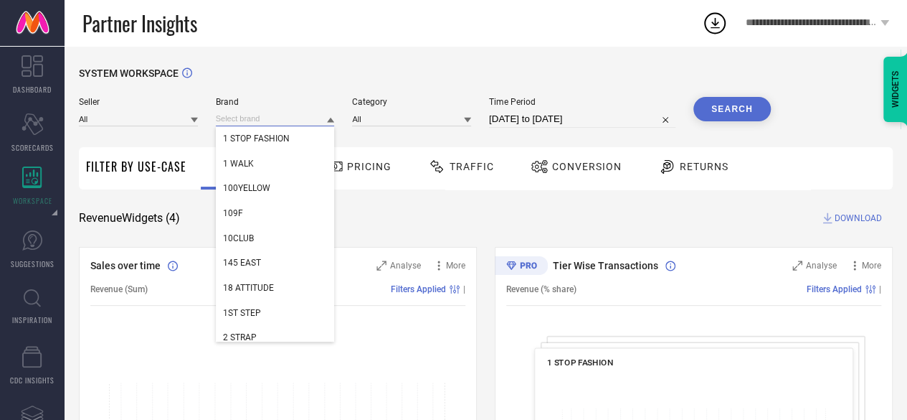
click at [284, 121] on input at bounding box center [275, 118] width 119 height 15
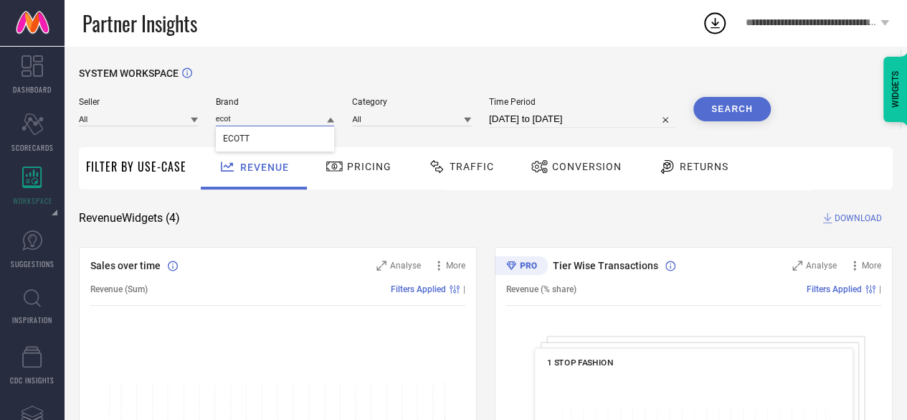
type input "ecot"
click at [267, 103] on span "Brand" at bounding box center [275, 102] width 119 height 10
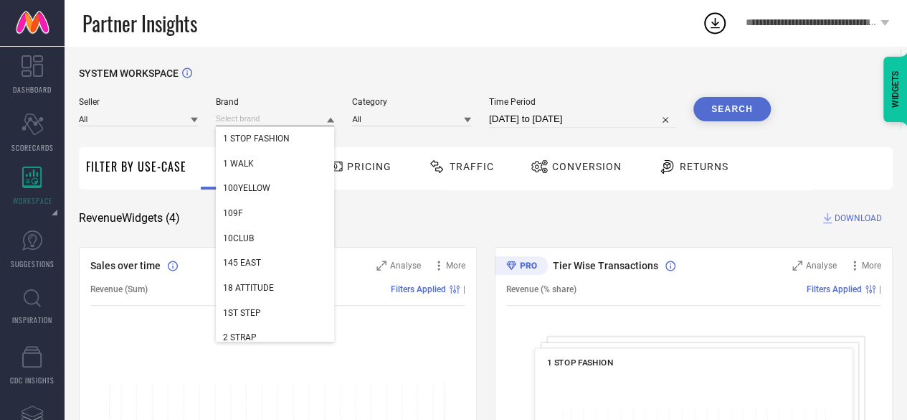
click at [284, 123] on input at bounding box center [275, 118] width 119 height 15
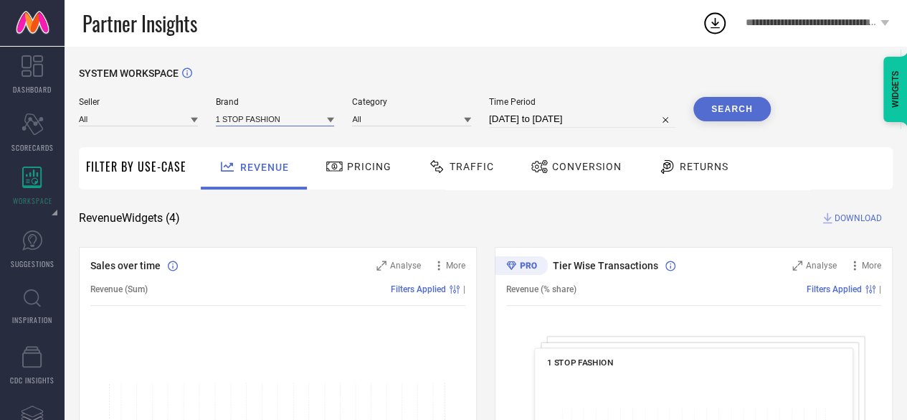
click at [284, 123] on input at bounding box center [275, 118] width 119 height 15
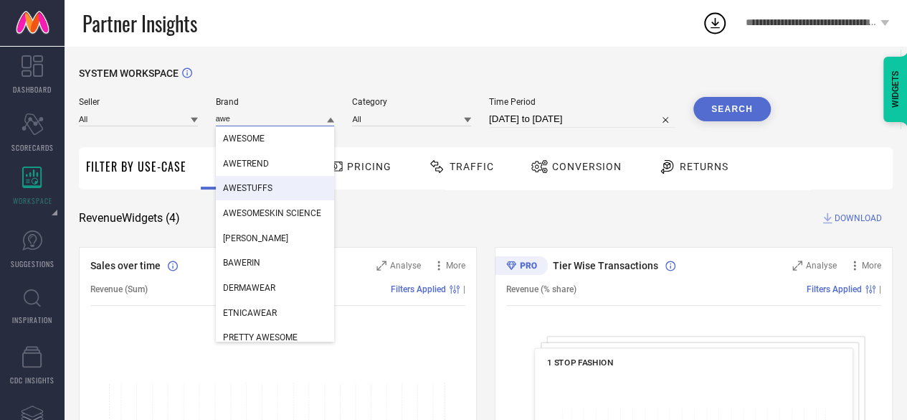
type input "awe"
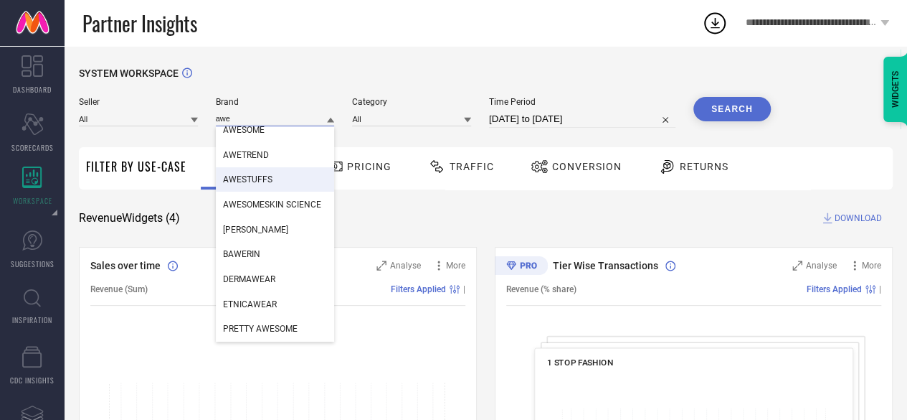
click at [275, 121] on input "awe" at bounding box center [275, 118] width 119 height 15
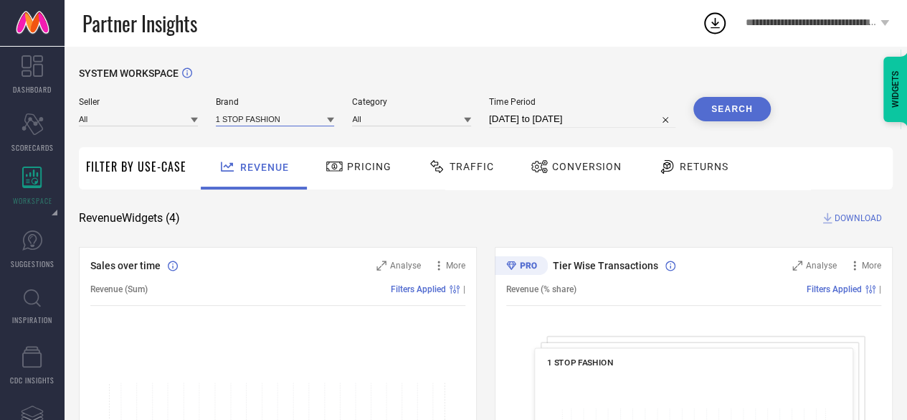
click at [275, 121] on input at bounding box center [275, 118] width 119 height 15
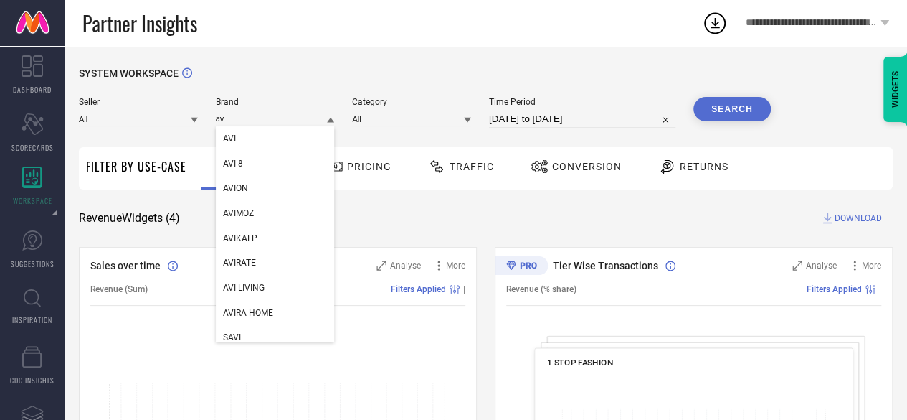
type input "a"
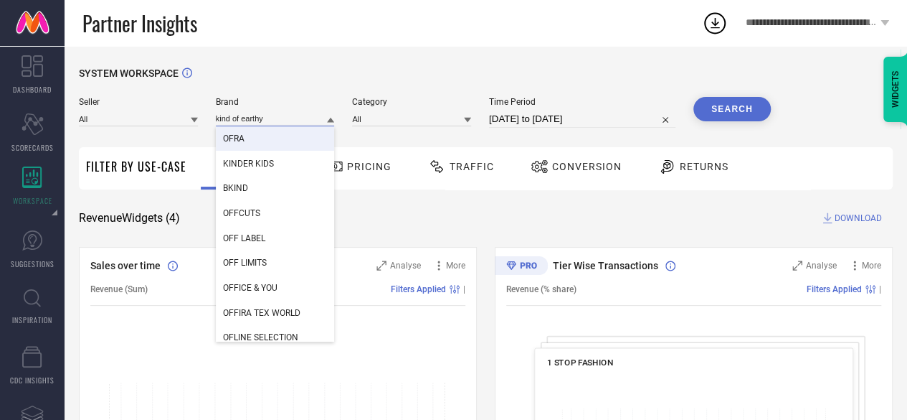
type input "kind of earthy"
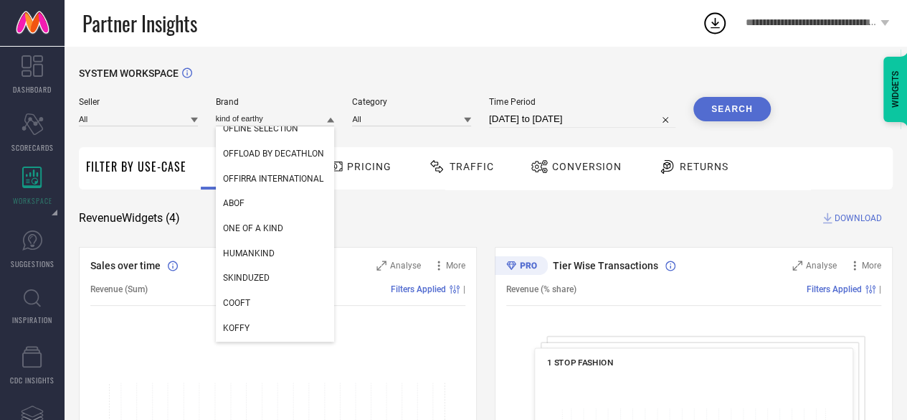
scroll to position [0, 0]
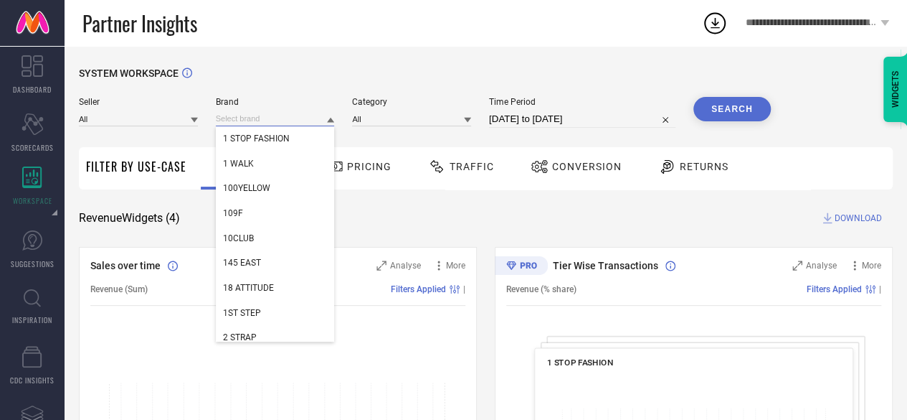
click at [258, 117] on input at bounding box center [275, 118] width 119 height 15
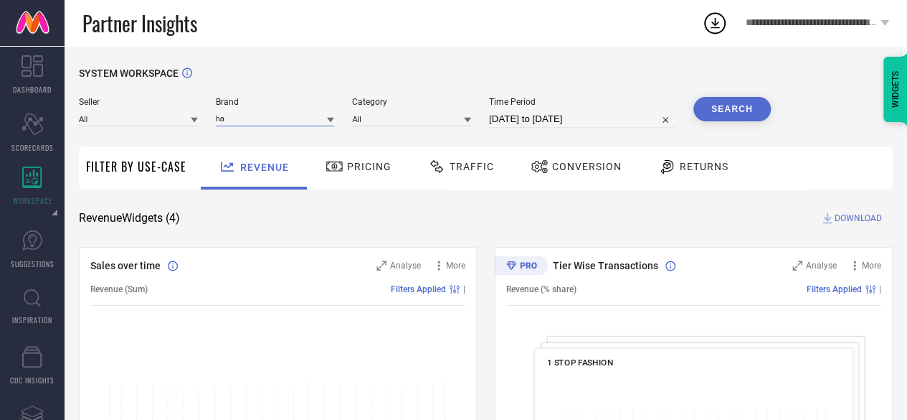
type input "h"
click at [272, 118] on input at bounding box center [275, 118] width 119 height 15
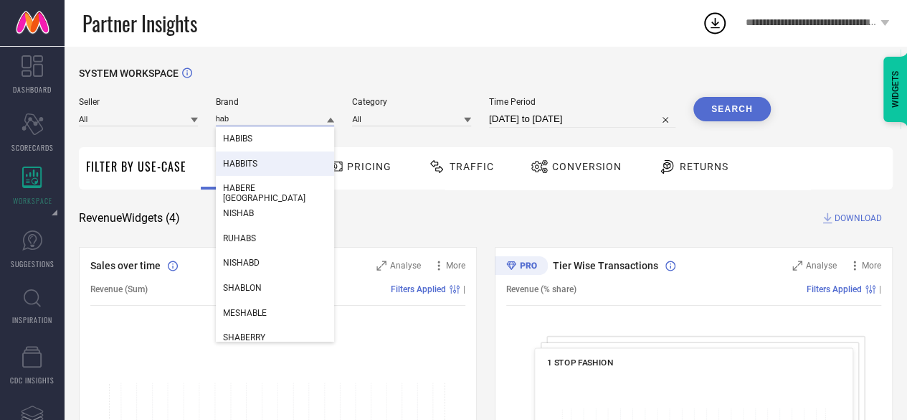
type input "hab"
click at [270, 161] on div "HABBITS" at bounding box center [275, 163] width 119 height 24
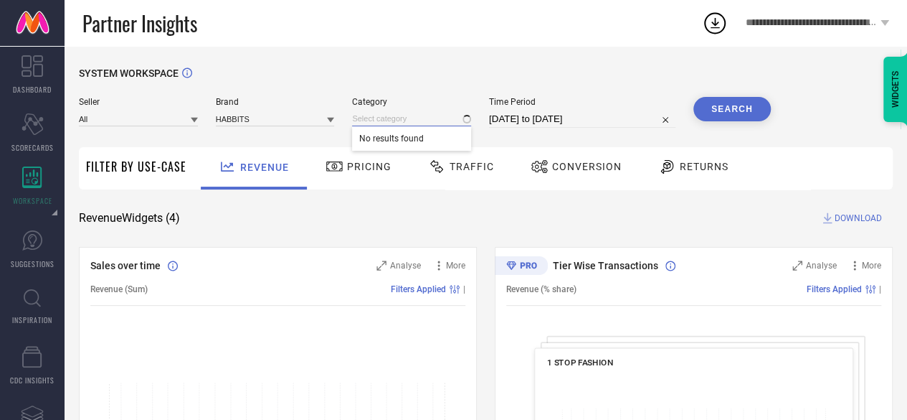
click at [379, 122] on input at bounding box center [411, 118] width 119 height 15
click at [411, 118] on input at bounding box center [411, 118] width 119 height 15
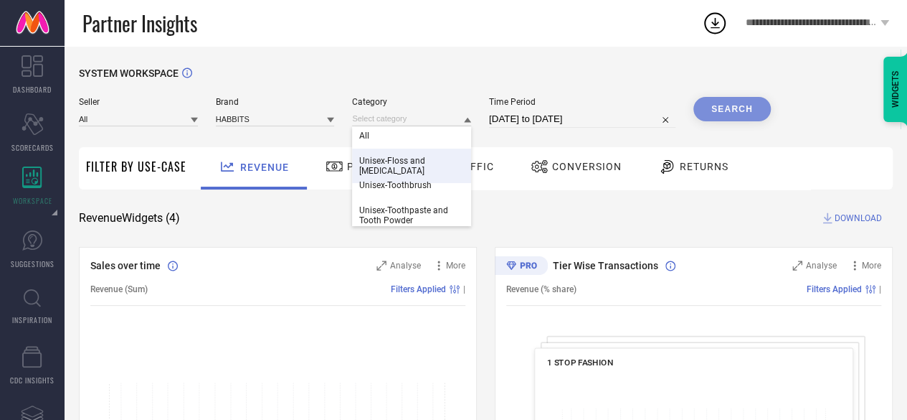
scroll to position [10, 0]
click at [428, 175] on span "Unisex-Toothbrush" at bounding box center [395, 179] width 72 height 10
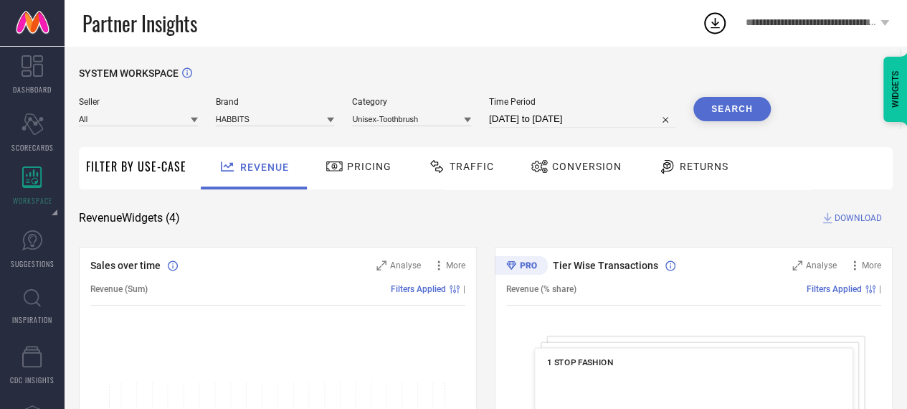
select select "6"
select select "2025"
select select "7"
select select "2025"
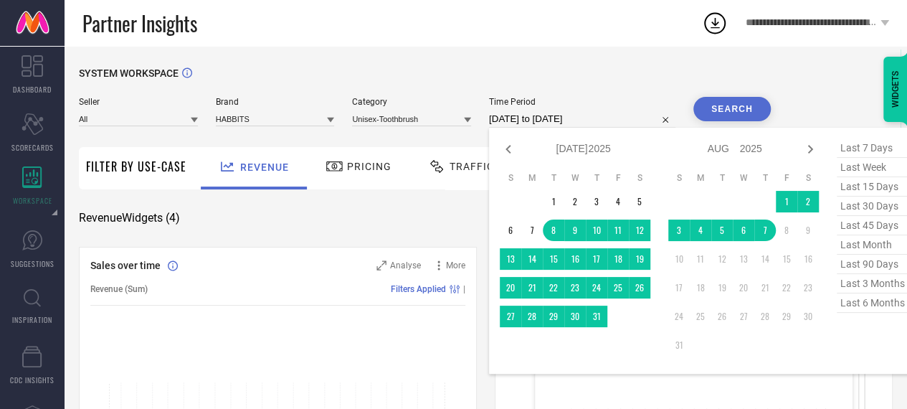
click at [621, 119] on input "[DATE] to [DATE]" at bounding box center [582, 118] width 186 height 17
click at [506, 148] on icon at bounding box center [508, 149] width 5 height 9
select select "5"
select select "2025"
select select "6"
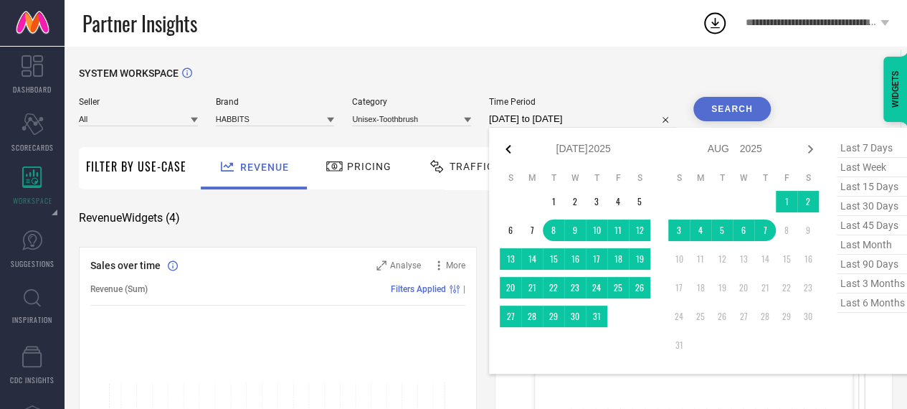
select select "2025"
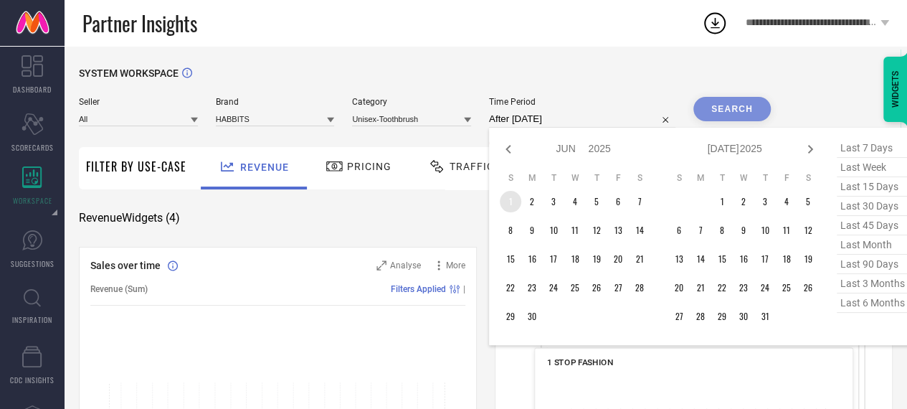
click at [508, 200] on td "1" at bounding box center [511, 202] width 22 height 22
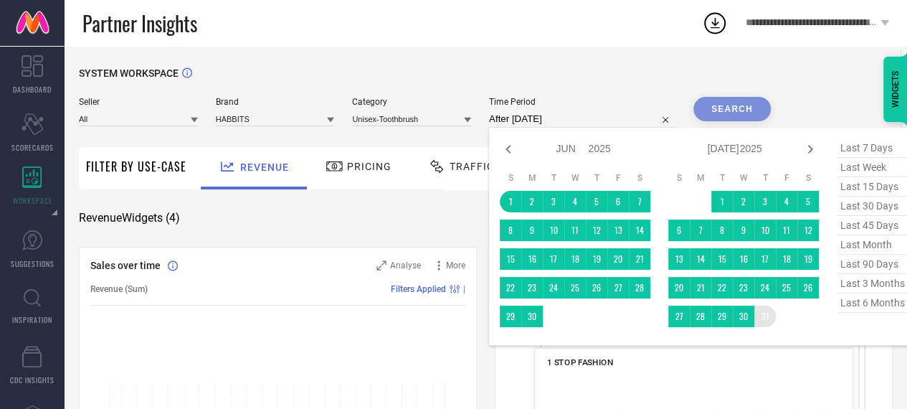
type input "[DATE] to [DATE]"
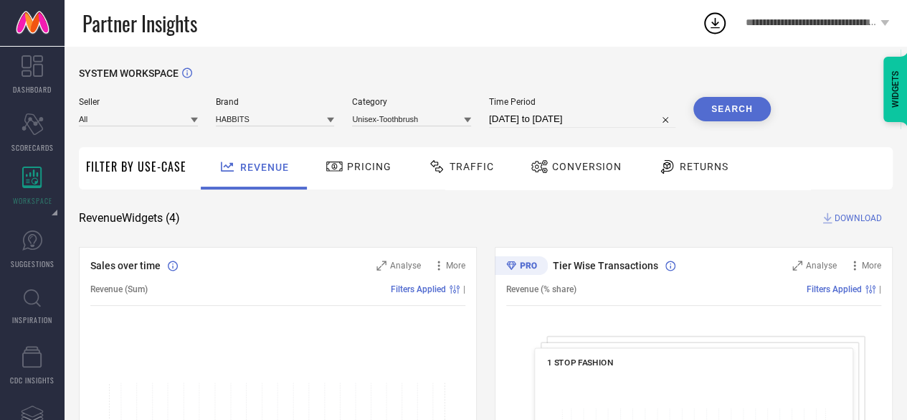
click at [734, 107] on button "Search" at bounding box center [732, 109] width 77 height 24
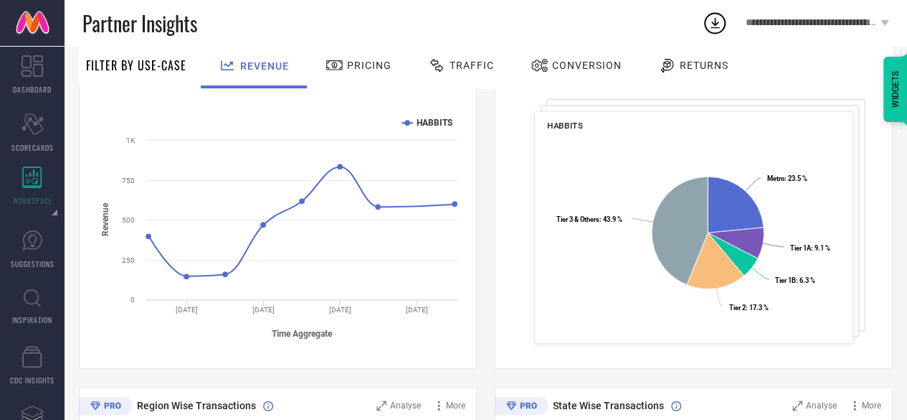
scroll to position [0, 0]
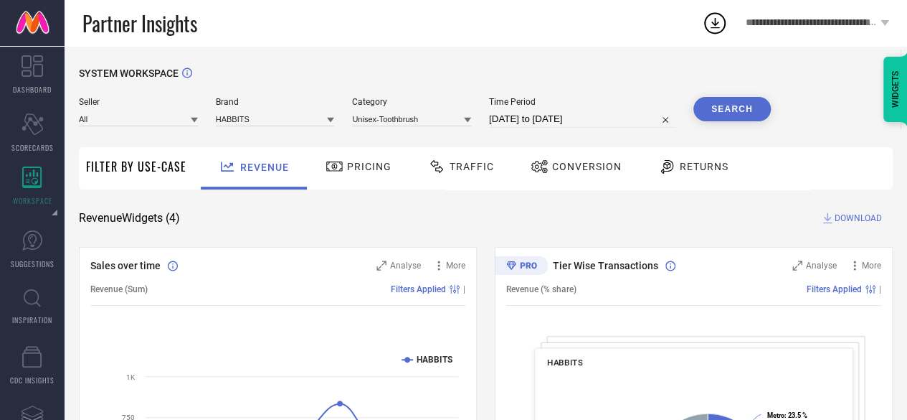
click at [862, 220] on span "DOWNLOAD" at bounding box center [858, 218] width 47 height 14
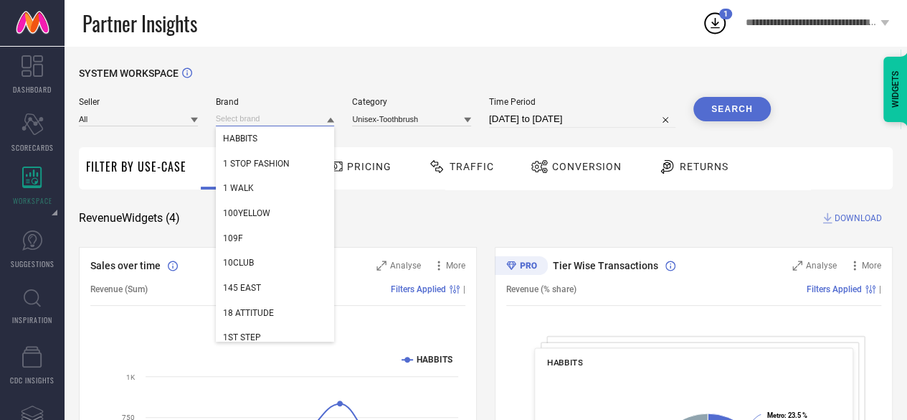
click at [293, 126] on input at bounding box center [275, 118] width 119 height 15
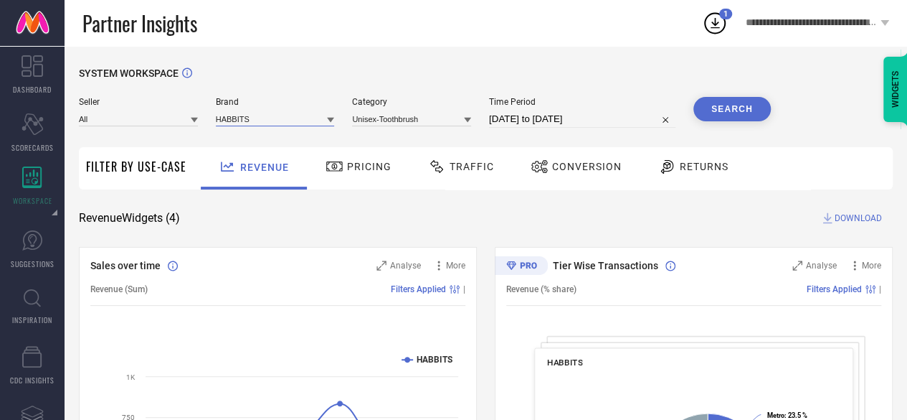
click at [293, 126] on input at bounding box center [275, 118] width 119 height 15
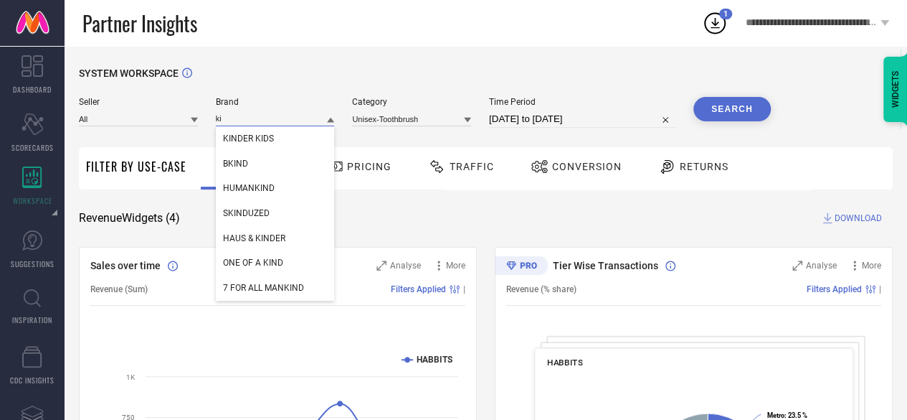
type input "k"
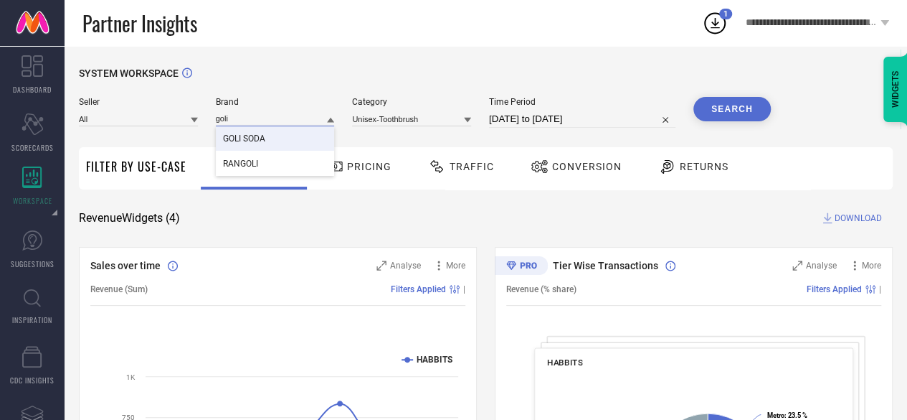
type input "goli"
click at [267, 140] on div "GOLI SODA" at bounding box center [275, 138] width 119 height 24
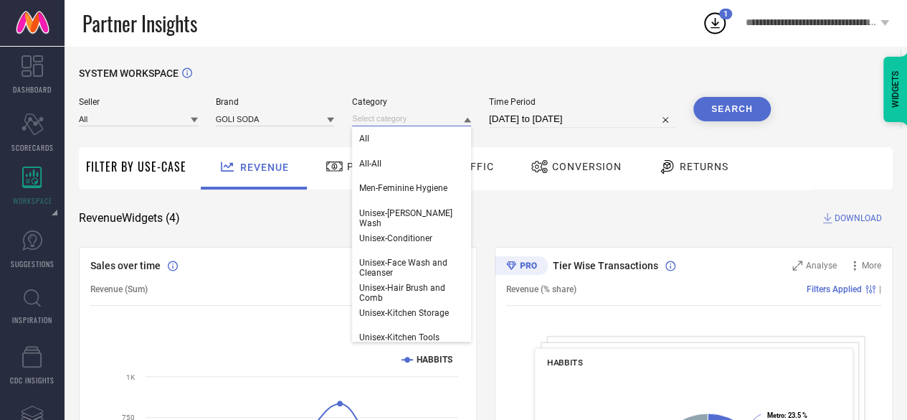
click at [379, 118] on input at bounding box center [411, 118] width 119 height 15
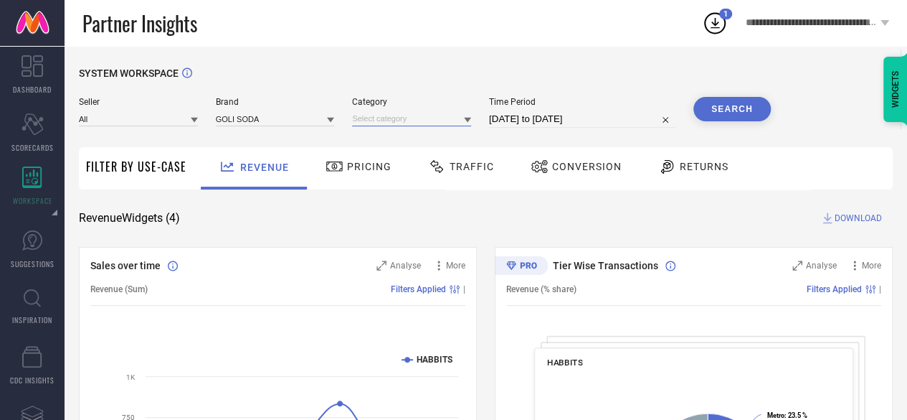
click at [379, 118] on input at bounding box center [411, 118] width 119 height 15
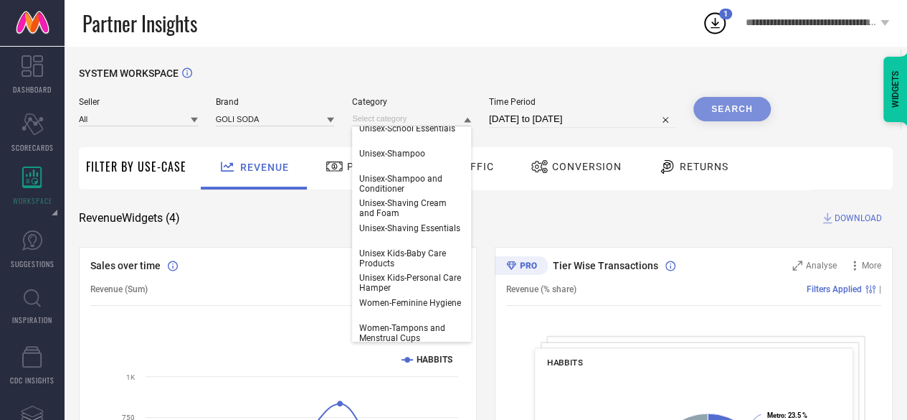
scroll to position [293, 0]
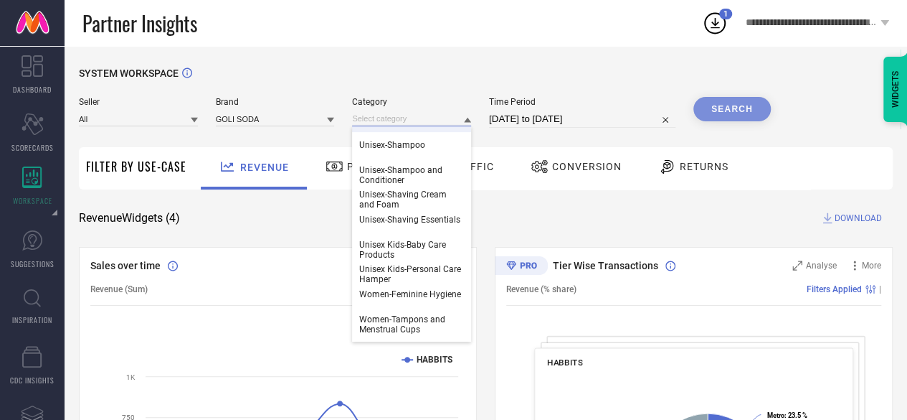
click at [375, 115] on input at bounding box center [411, 118] width 119 height 15
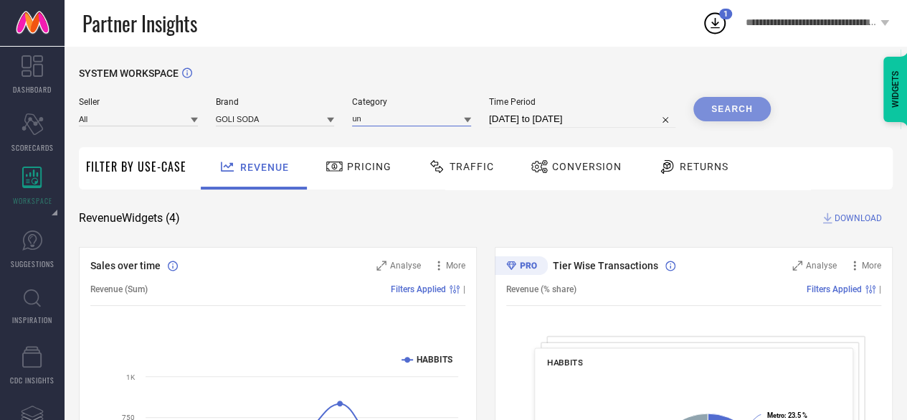
type input "u"
click at [376, 115] on input at bounding box center [411, 118] width 119 height 15
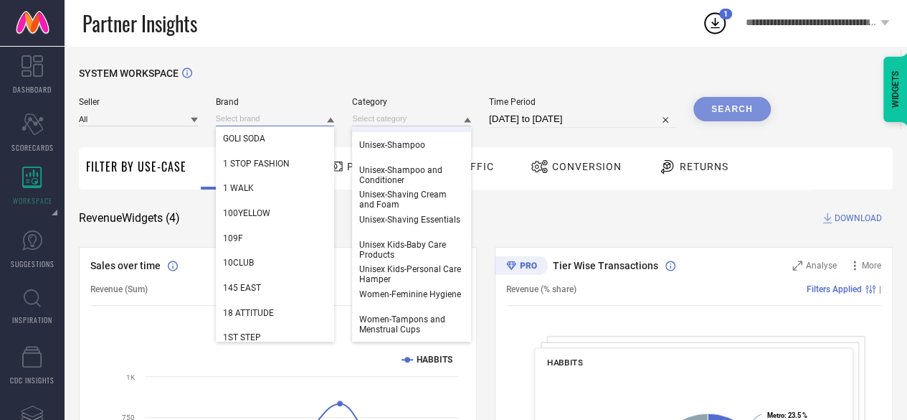
click at [314, 115] on input at bounding box center [275, 118] width 119 height 15
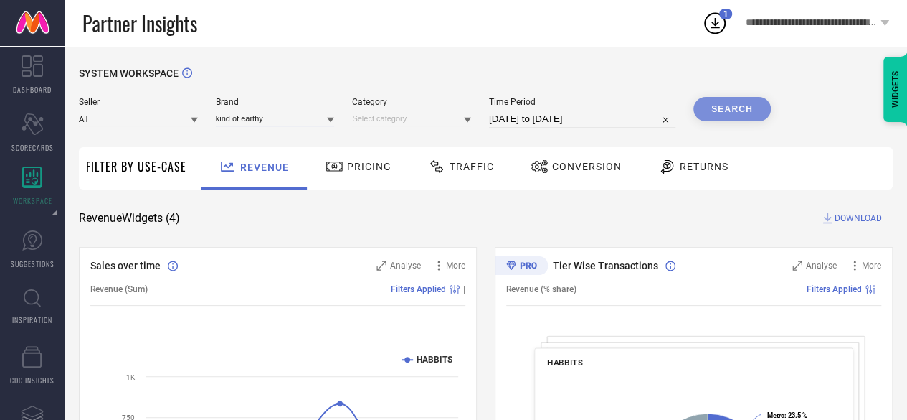
type input "kind of earthy"
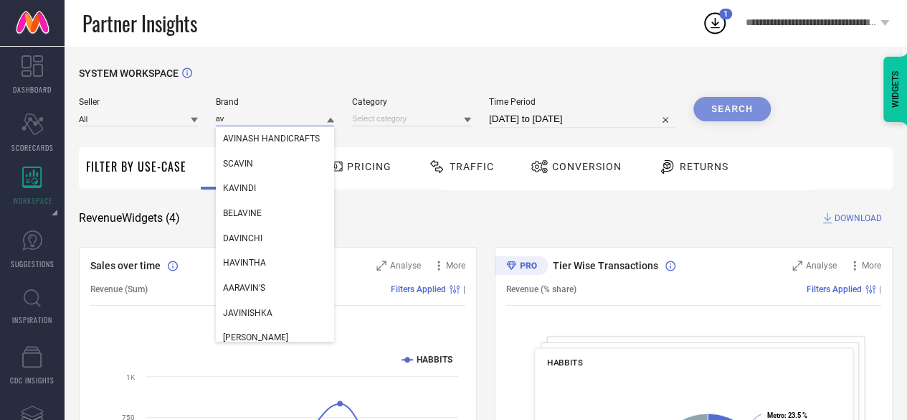
type input "a"
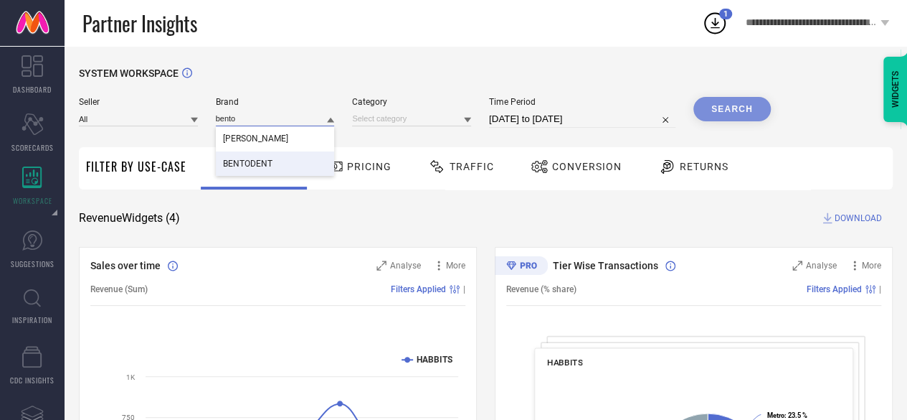
type input "bento"
click at [258, 160] on span "BENTODENT" at bounding box center [247, 164] width 49 height 10
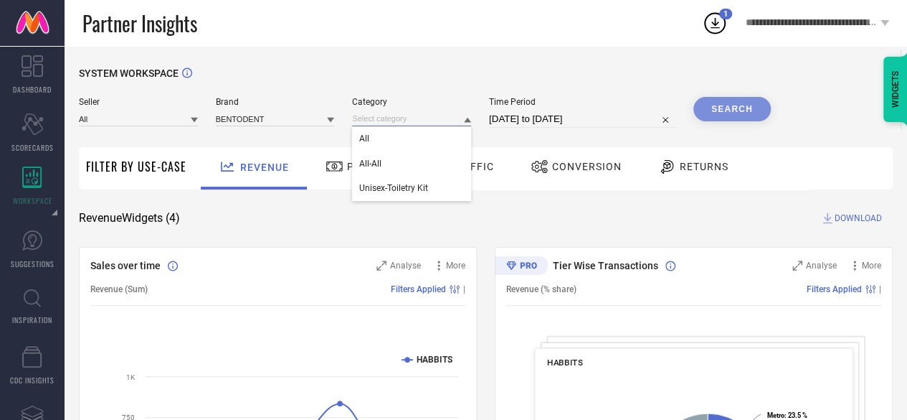
click at [379, 118] on input at bounding box center [411, 118] width 119 height 15
click at [419, 190] on span "Unisex-Toiletry Kit" at bounding box center [393, 188] width 69 height 10
click at [436, 114] on input at bounding box center [411, 118] width 119 height 15
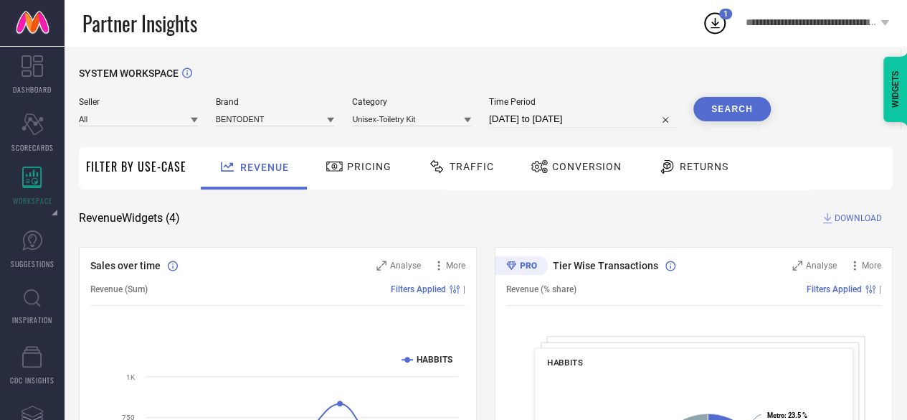
click at [714, 115] on button "Search" at bounding box center [732, 109] width 77 height 24
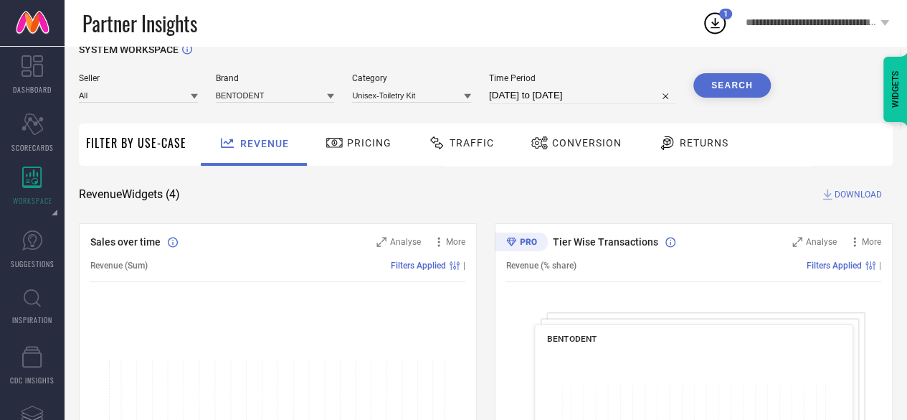
scroll to position [0, 0]
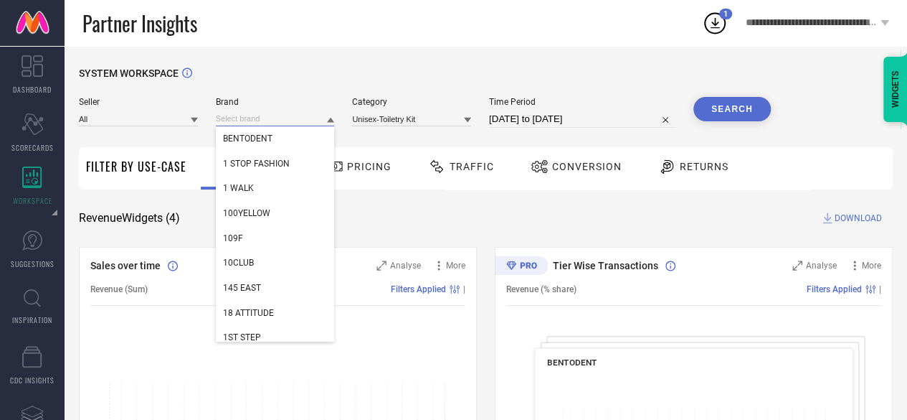
click at [278, 114] on input at bounding box center [275, 118] width 119 height 15
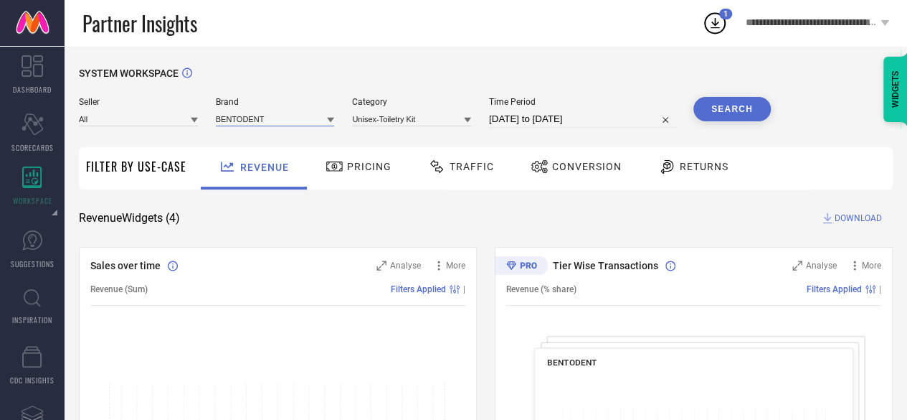
click at [278, 114] on input at bounding box center [275, 118] width 119 height 15
type input "allure"
click at [280, 133] on div "ALLURE" at bounding box center [275, 138] width 119 height 24
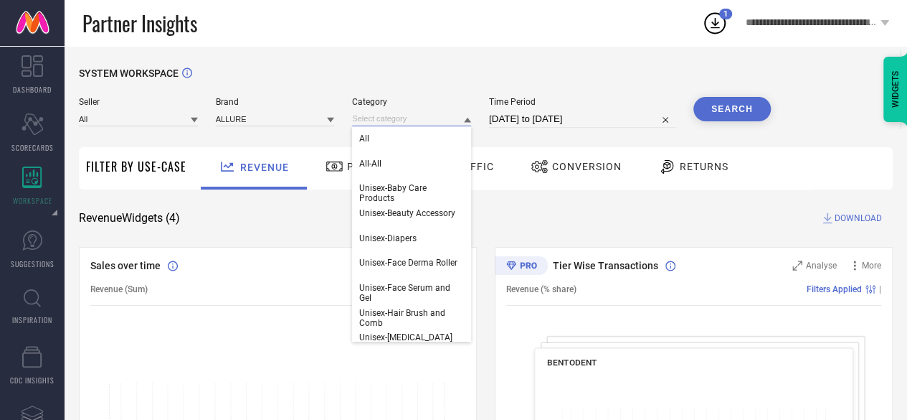
click at [387, 123] on input at bounding box center [411, 118] width 119 height 15
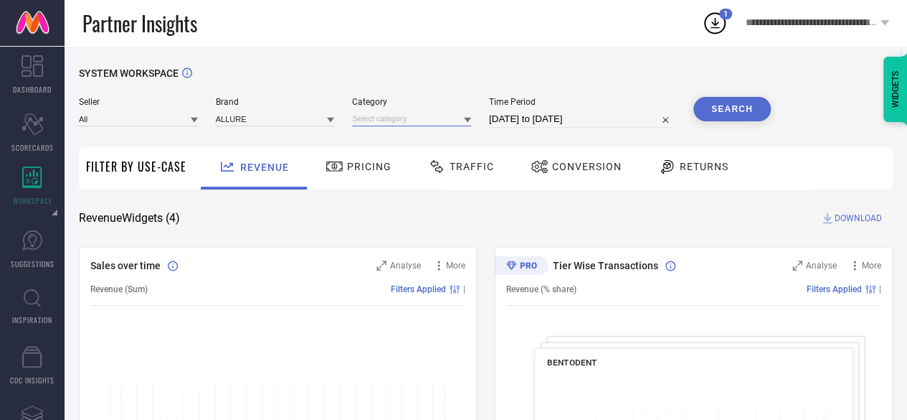
click at [387, 123] on input at bounding box center [411, 118] width 119 height 15
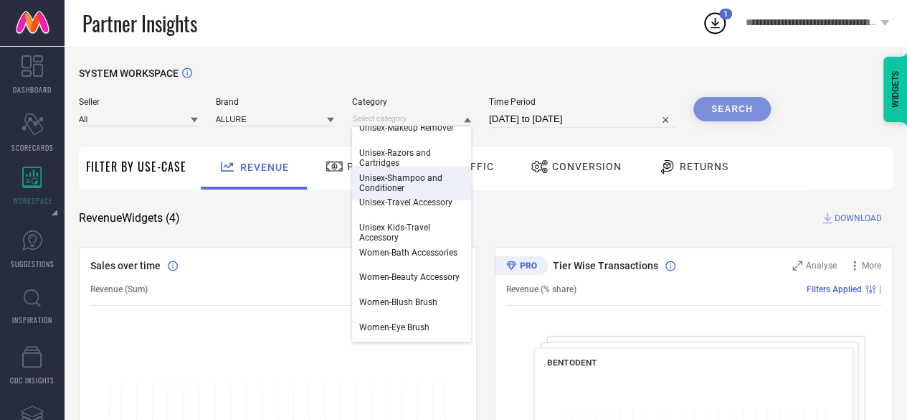
scroll to position [274, 0]
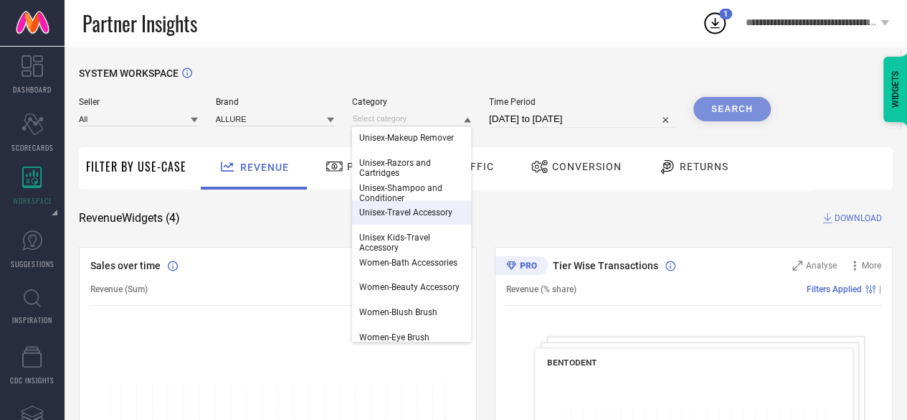
click at [422, 225] on div "Unisex-Travel Accessory" at bounding box center [411, 212] width 119 height 24
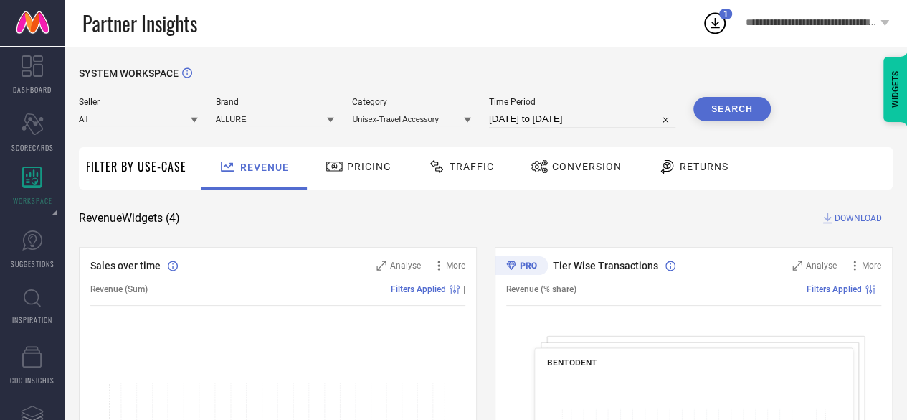
click at [717, 111] on button "Search" at bounding box center [732, 109] width 77 height 24
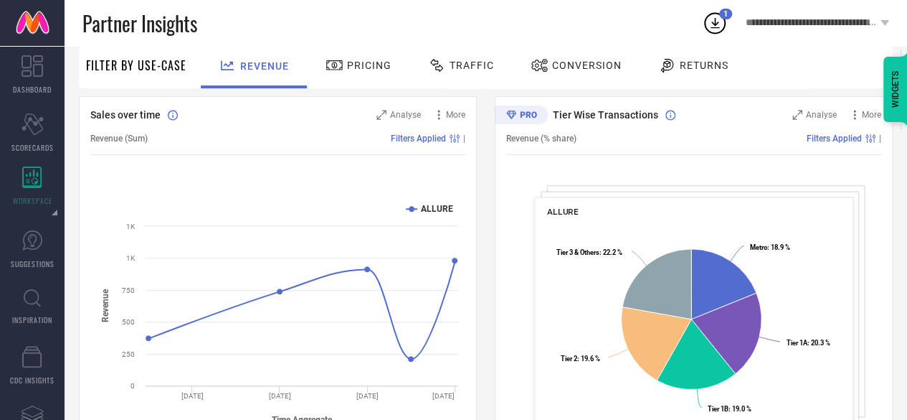
scroll to position [109, 0]
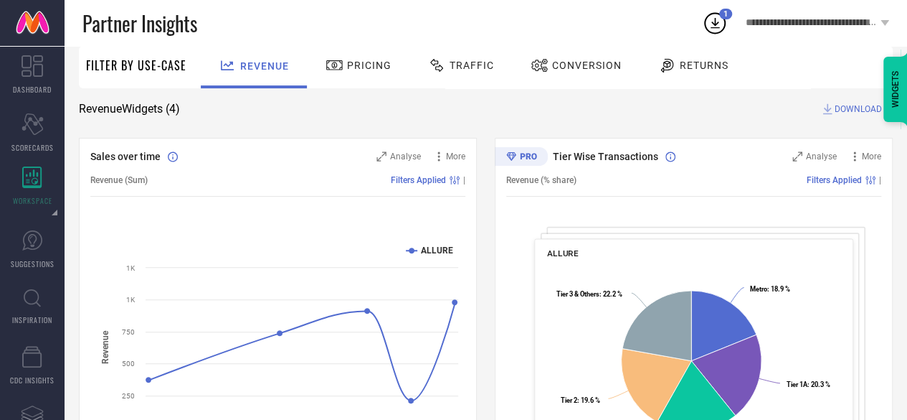
click at [849, 111] on span "DOWNLOAD" at bounding box center [858, 109] width 47 height 14
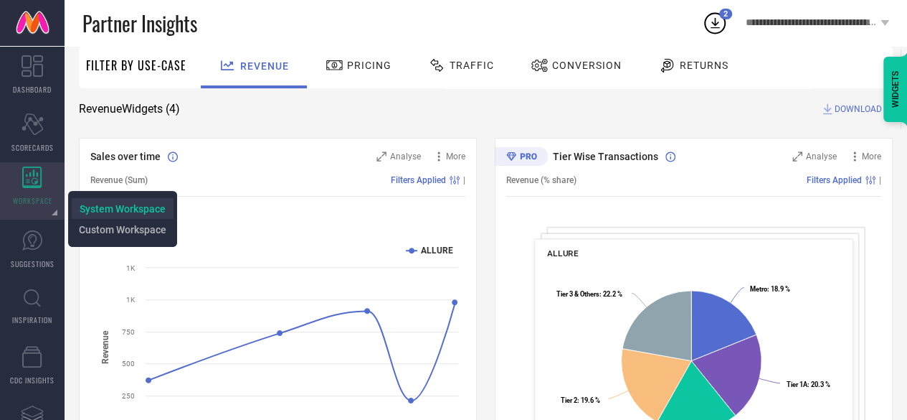
click at [116, 211] on span "System Workspace" at bounding box center [123, 208] width 86 height 11
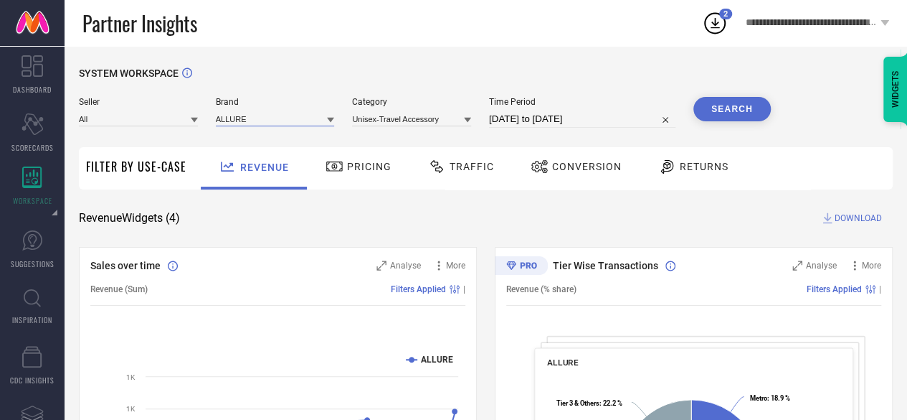
click at [266, 115] on input at bounding box center [275, 118] width 119 height 15
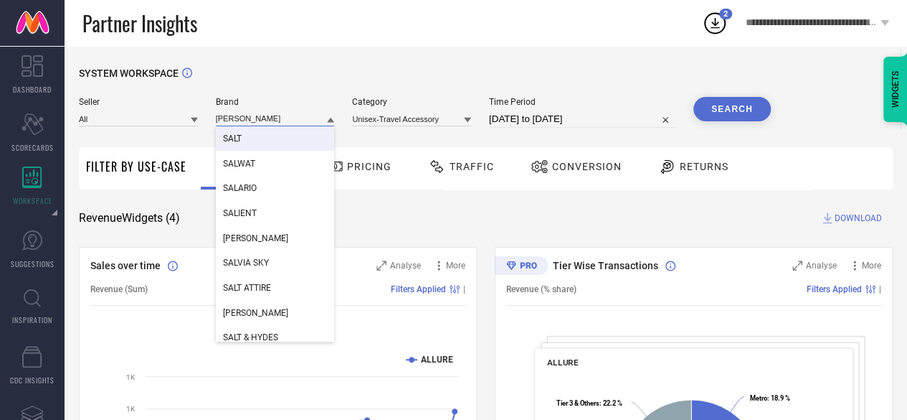
type input "[PERSON_NAME]"
click at [263, 146] on div "SALT" at bounding box center [275, 138] width 119 height 24
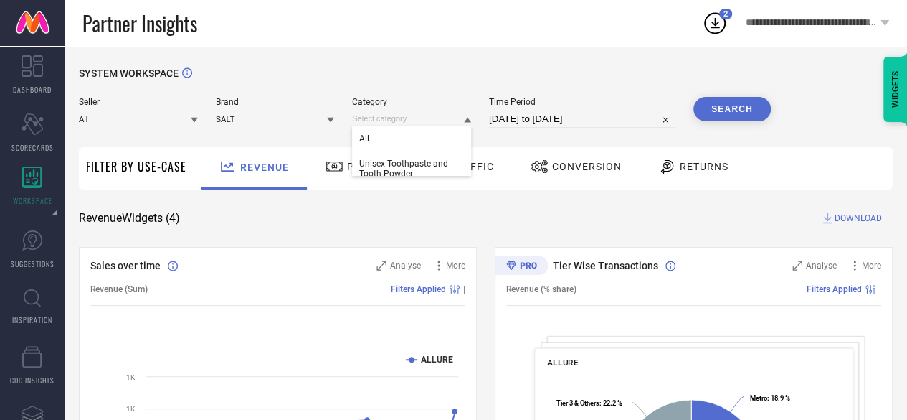
click at [419, 118] on input at bounding box center [411, 118] width 119 height 15
click at [426, 171] on span "Unisex-Toothpaste and Tooth Powder" at bounding box center [411, 169] width 105 height 20
click at [736, 104] on button "Search" at bounding box center [732, 109] width 77 height 24
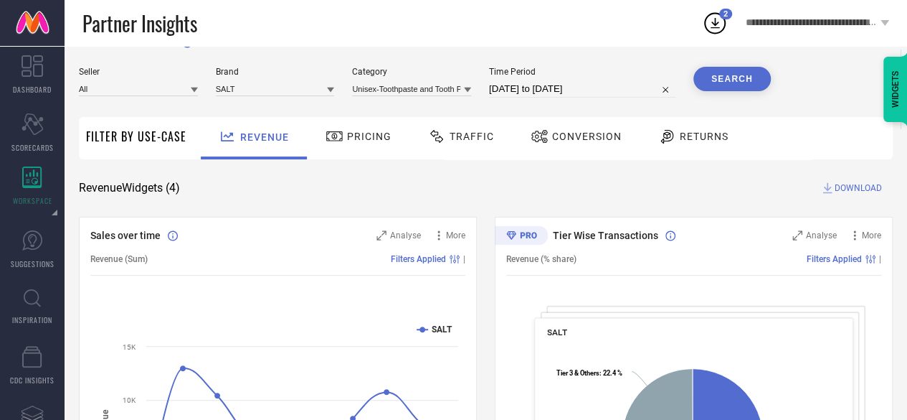
scroll to position [3, 0]
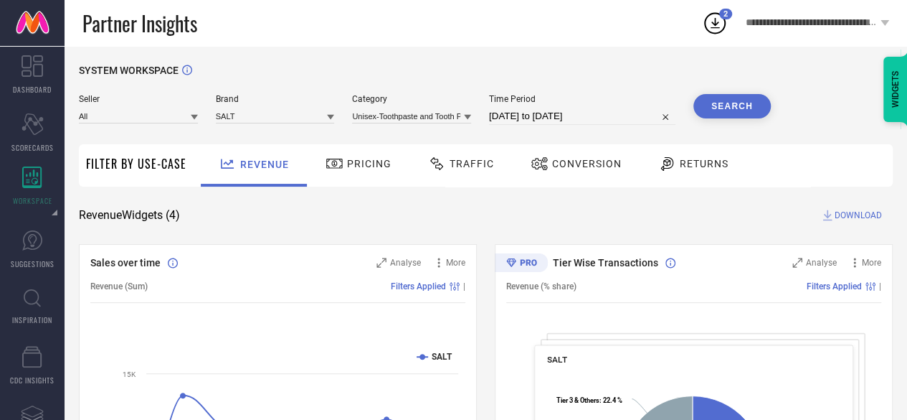
click at [859, 214] on span "DOWNLOAD" at bounding box center [858, 215] width 47 height 14
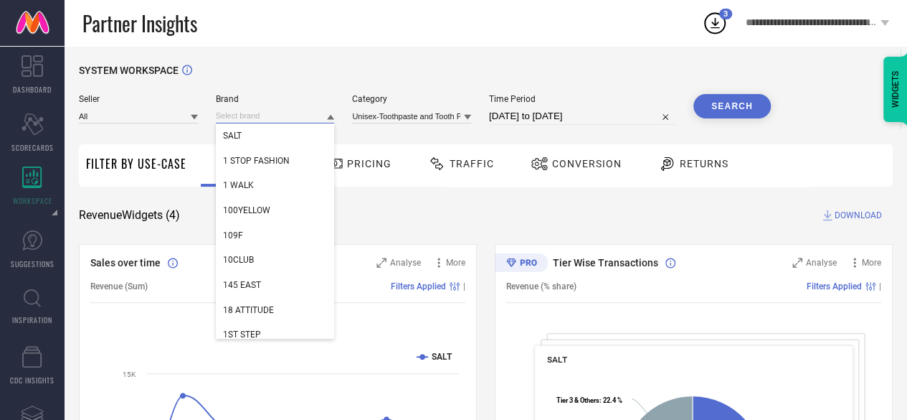
click at [257, 117] on input at bounding box center [275, 115] width 119 height 15
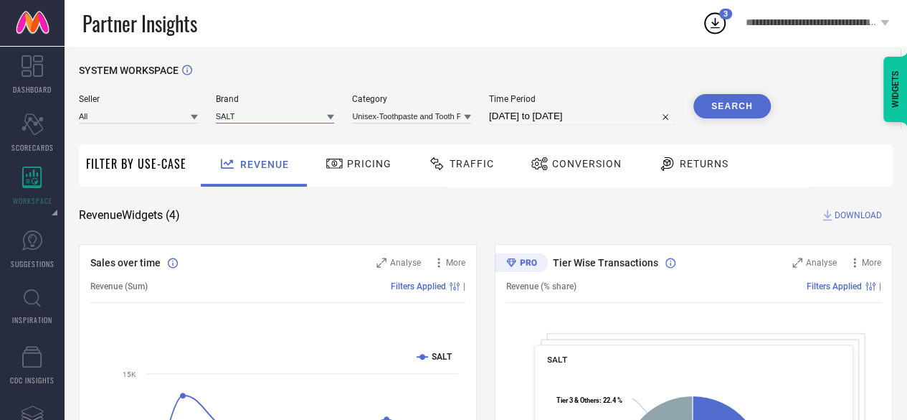
click at [257, 117] on input at bounding box center [275, 115] width 119 height 15
type input "clove"
click at [251, 117] on input "clove" at bounding box center [275, 115] width 119 height 15
paste input "Perfora"
type input "P"
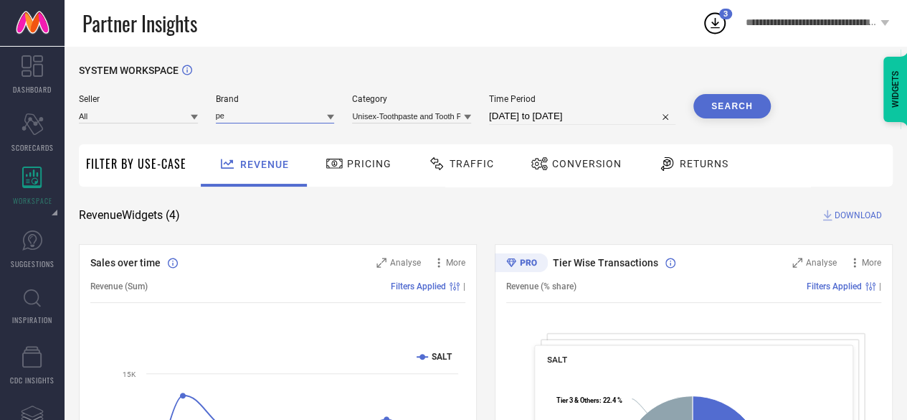
type input "p"
click at [251, 117] on input at bounding box center [275, 115] width 119 height 15
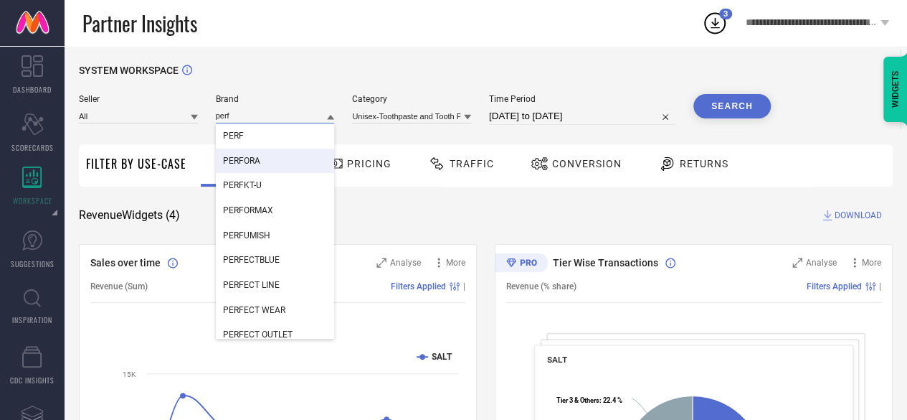
type input "perf"
click at [251, 155] on div "PERFORA" at bounding box center [275, 160] width 119 height 24
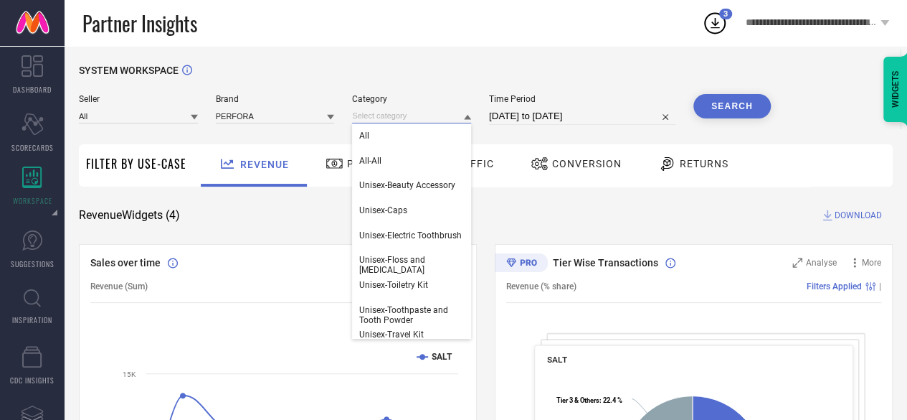
click at [418, 117] on input at bounding box center [411, 115] width 119 height 15
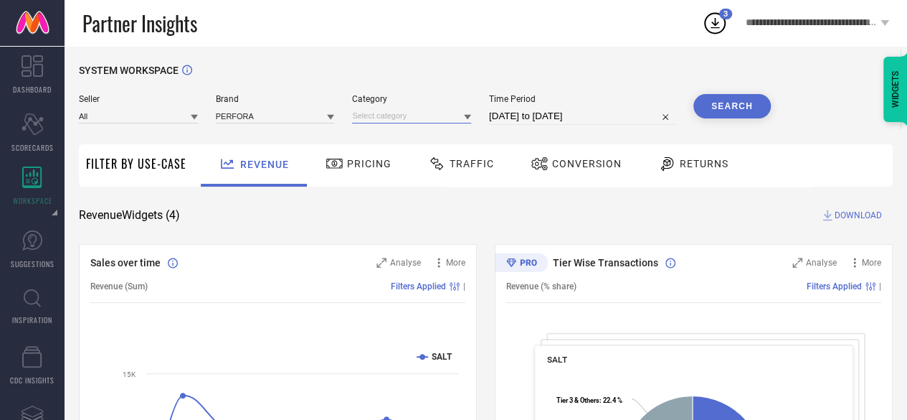
click at [418, 117] on input at bounding box center [411, 115] width 119 height 15
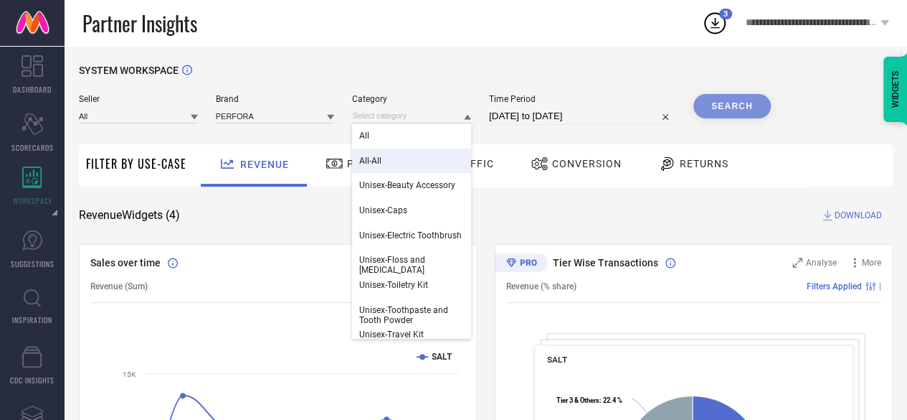
scroll to position [9, 0]
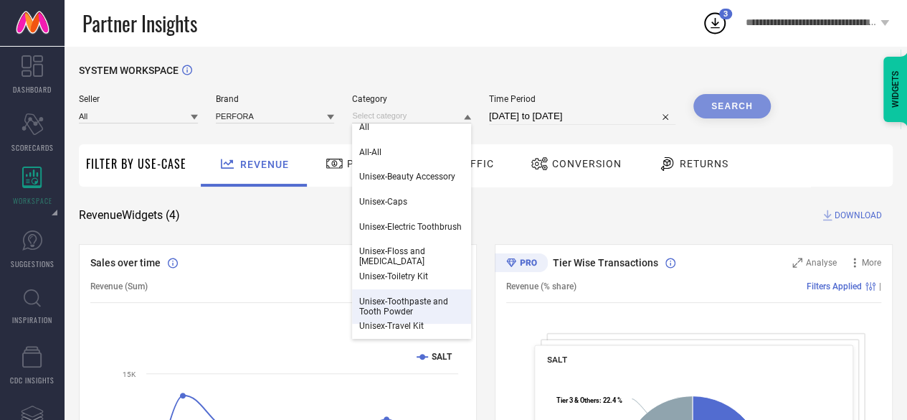
click at [412, 308] on span "Unisex-Toothpaste and Tooth Powder" at bounding box center [411, 306] width 105 height 20
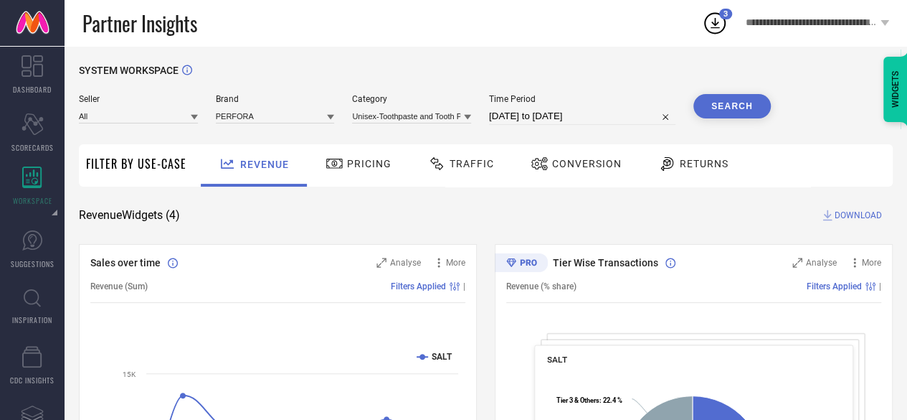
click at [698, 107] on button "Search" at bounding box center [732, 106] width 77 height 24
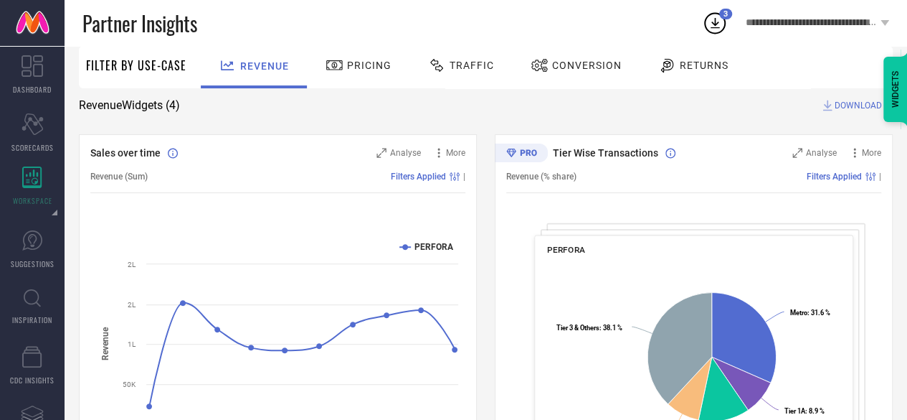
scroll to position [62, 0]
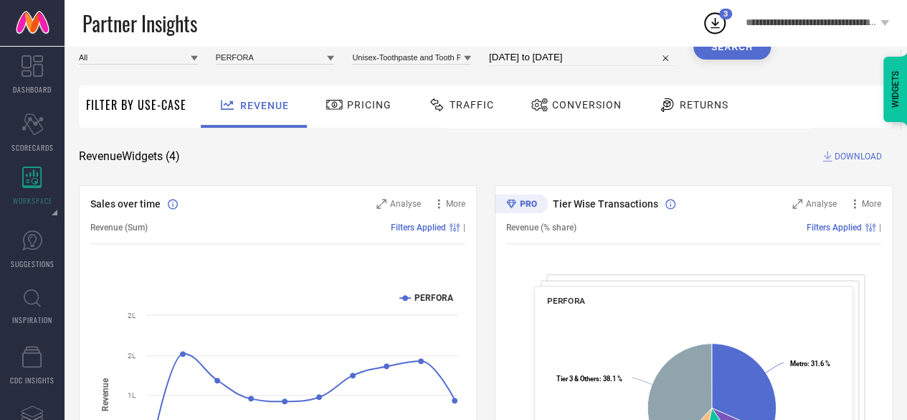
click at [866, 159] on span "DOWNLOAD" at bounding box center [858, 156] width 47 height 14
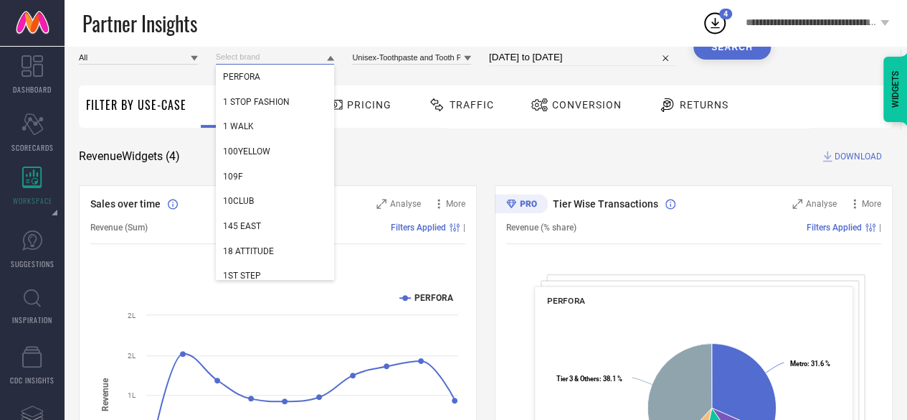
click at [267, 57] on input at bounding box center [275, 56] width 119 height 15
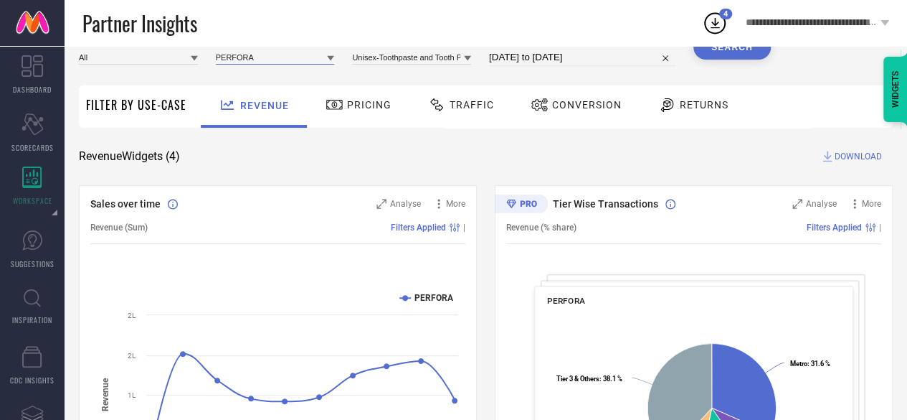
click at [267, 57] on input at bounding box center [275, 56] width 119 height 15
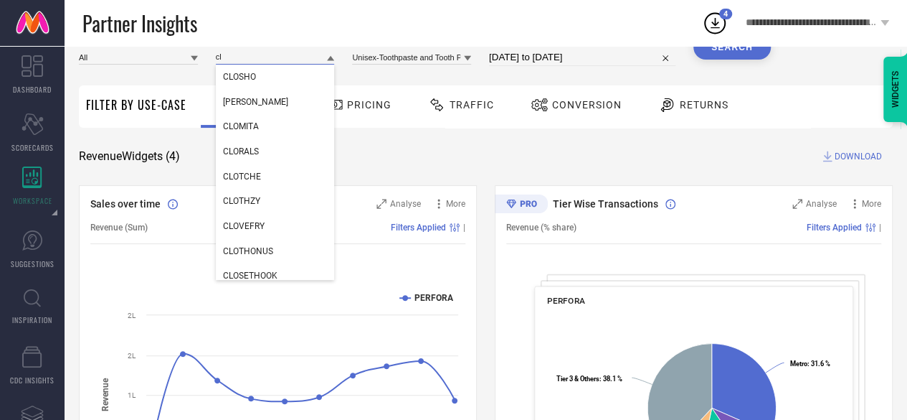
type input "c"
type input "m"
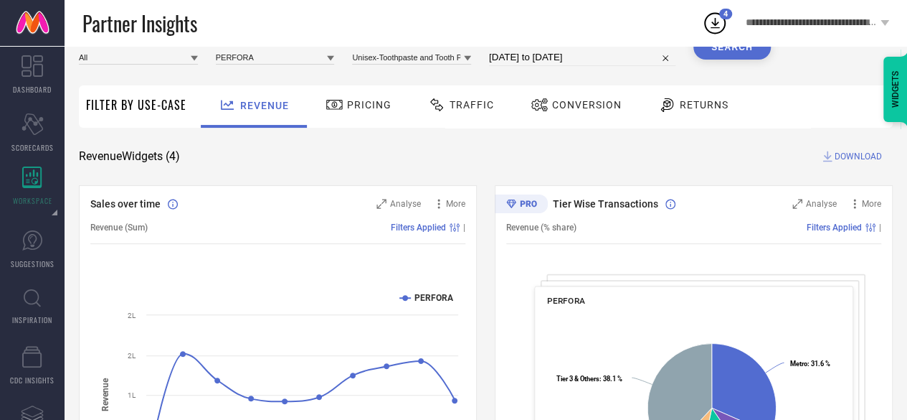
scroll to position [0, 0]
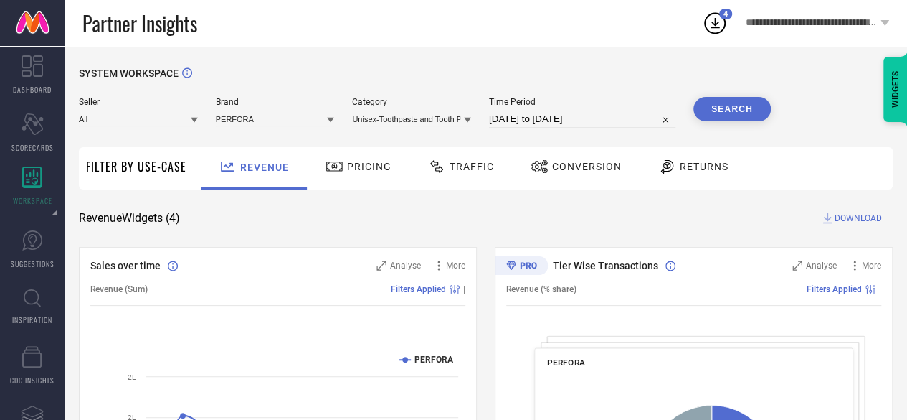
click at [851, 221] on span "DOWNLOAD" at bounding box center [858, 218] width 47 height 14
click at [557, 31] on div "Partner Insights" at bounding box center [392, 23] width 620 height 46
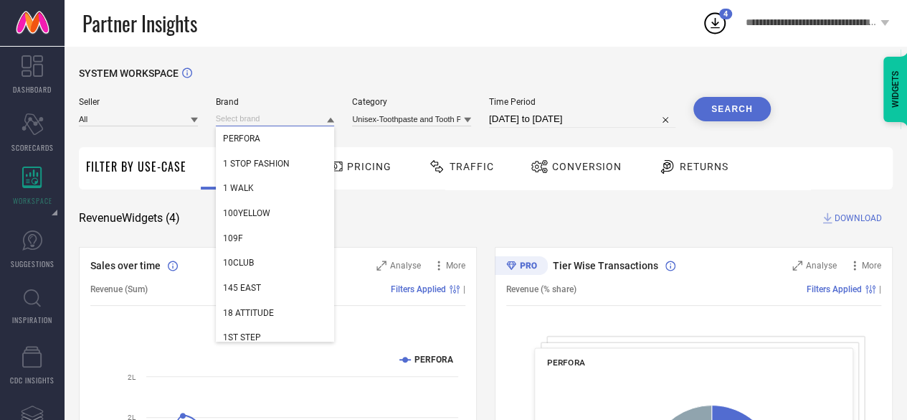
click at [254, 123] on input at bounding box center [275, 118] width 119 height 15
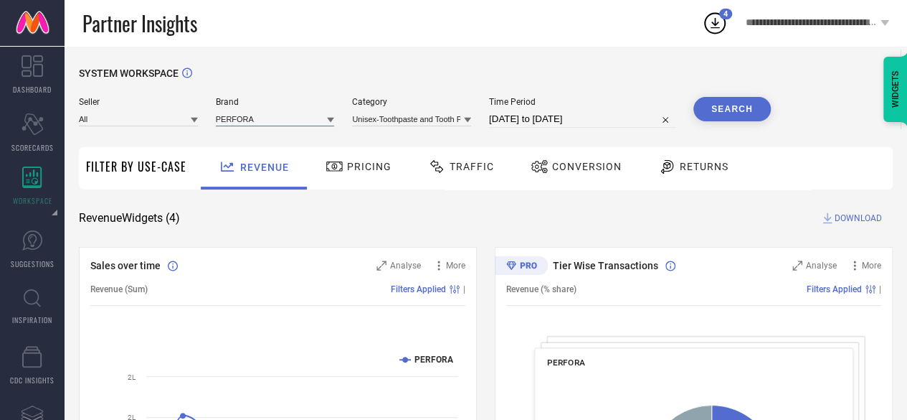
click at [254, 123] on input at bounding box center [275, 118] width 119 height 15
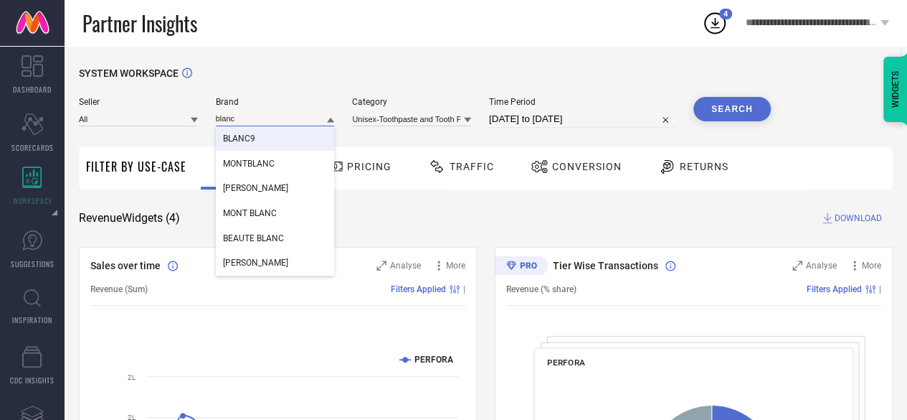
type input "blanc"
click at [258, 135] on div "BLANC9" at bounding box center [275, 138] width 119 height 24
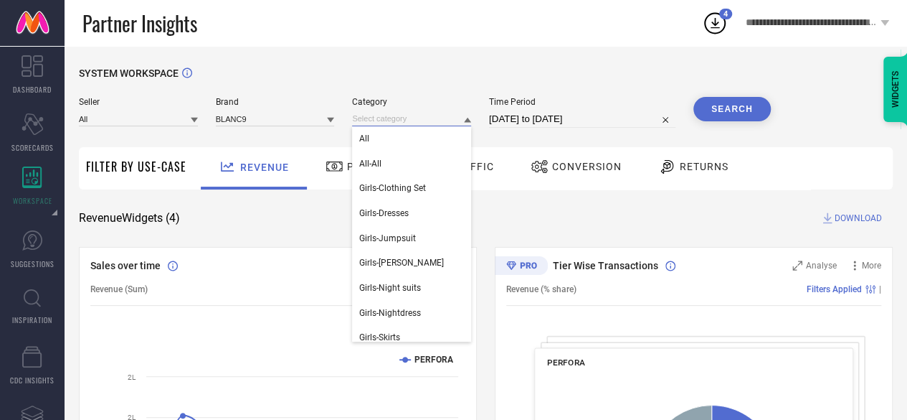
click at [390, 117] on input at bounding box center [411, 118] width 119 height 15
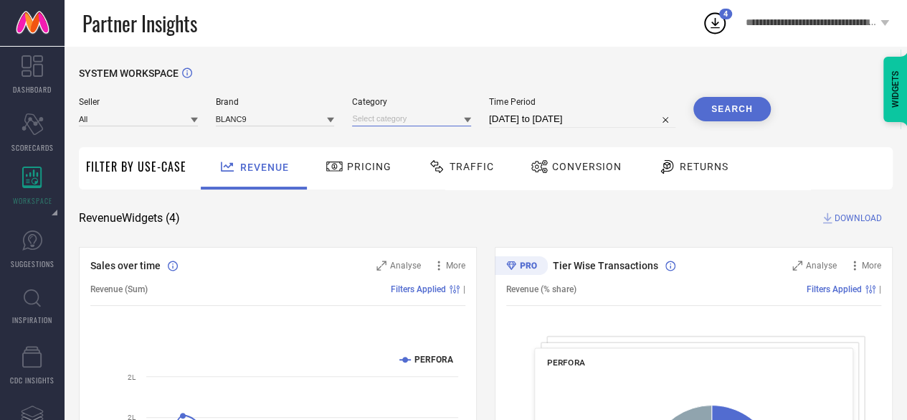
click at [390, 117] on input at bounding box center [411, 118] width 119 height 15
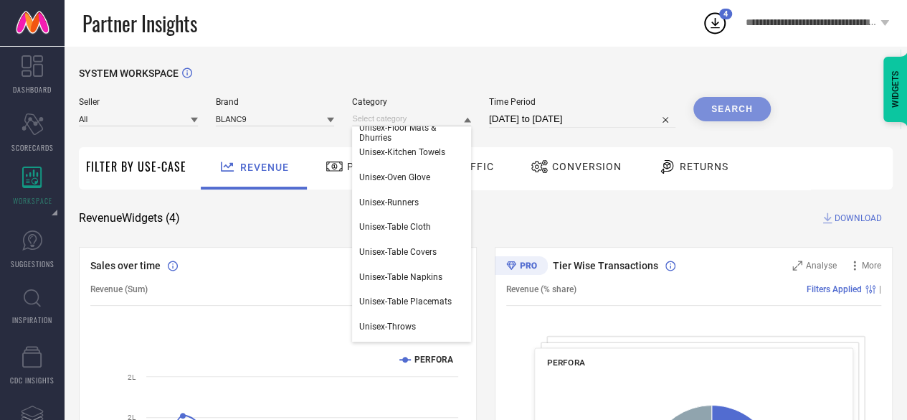
scroll to position [554, 0]
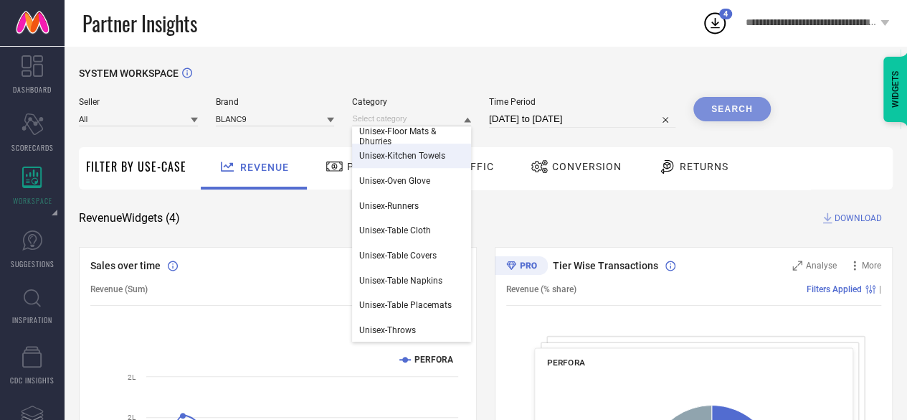
click at [411, 161] on span "Unisex-Kitchen Towels" at bounding box center [402, 156] width 86 height 10
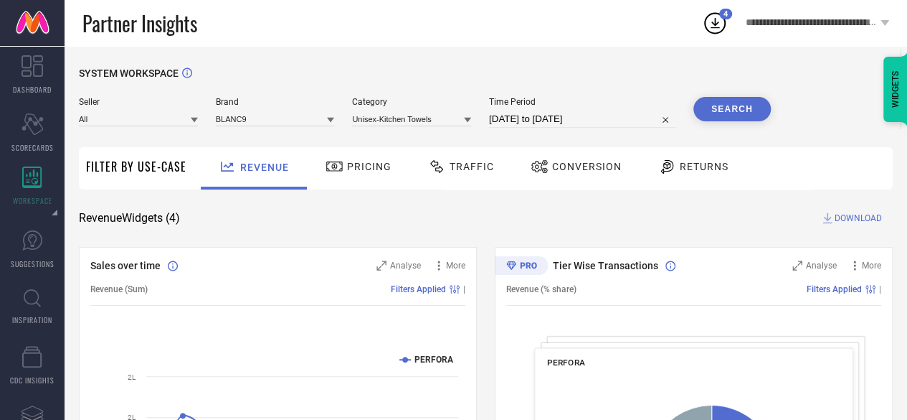
click at [735, 111] on button "Search" at bounding box center [732, 109] width 77 height 24
click at [864, 216] on span "DOWNLOAD" at bounding box center [858, 218] width 47 height 14
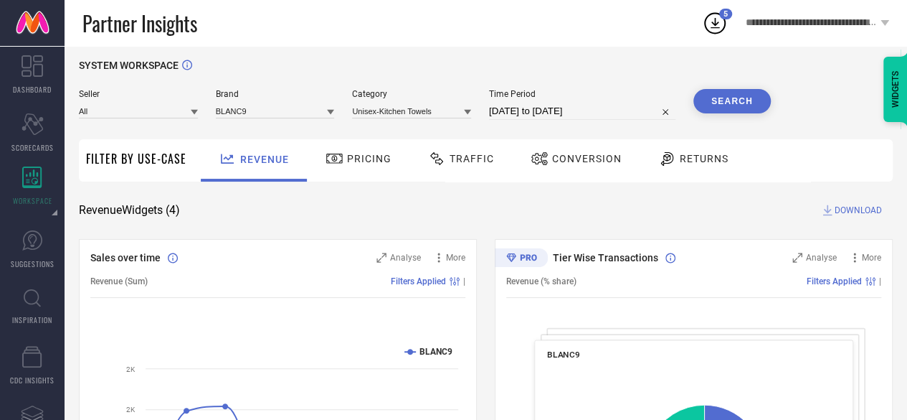
scroll to position [0, 0]
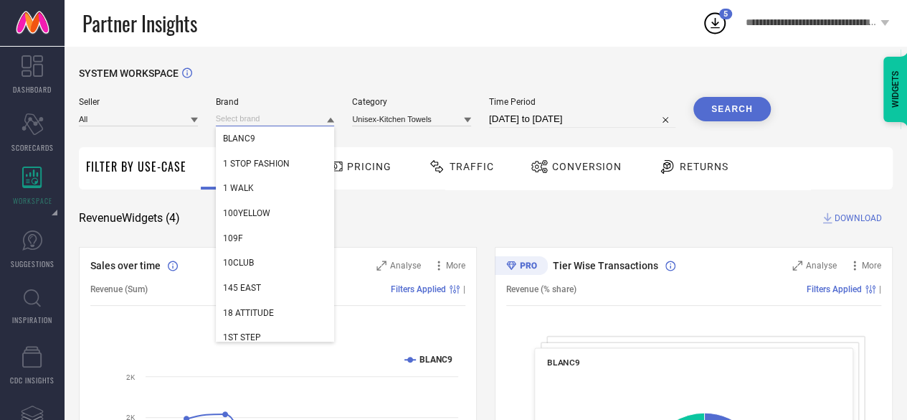
click at [268, 126] on input at bounding box center [275, 118] width 119 height 15
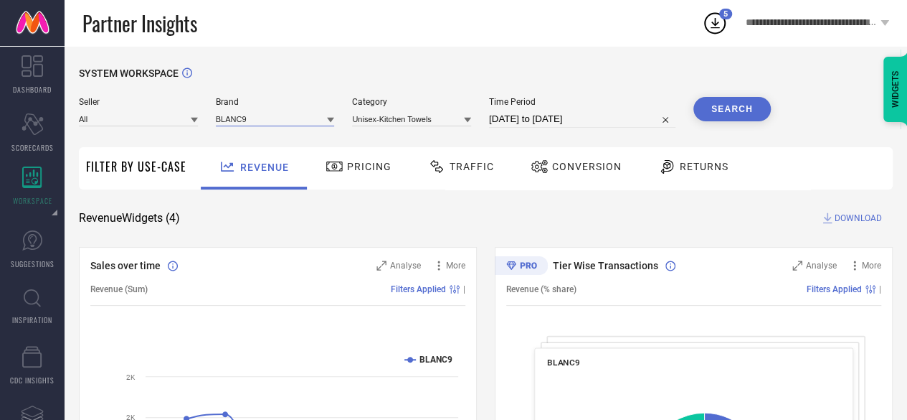
click at [268, 126] on input at bounding box center [275, 118] width 119 height 15
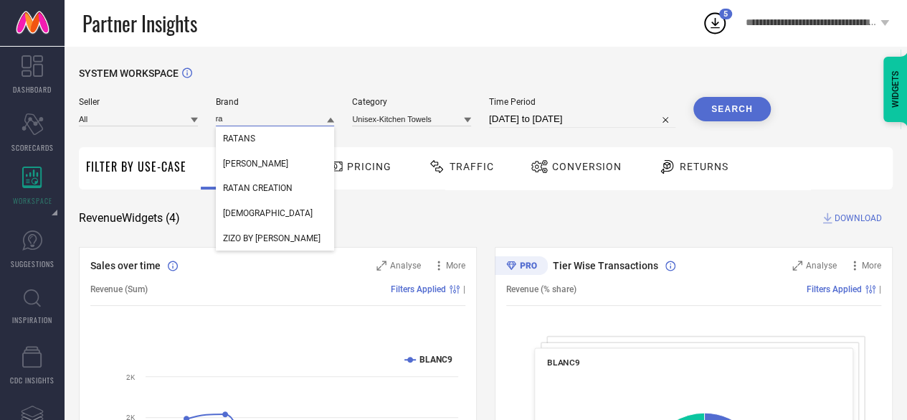
type input "r"
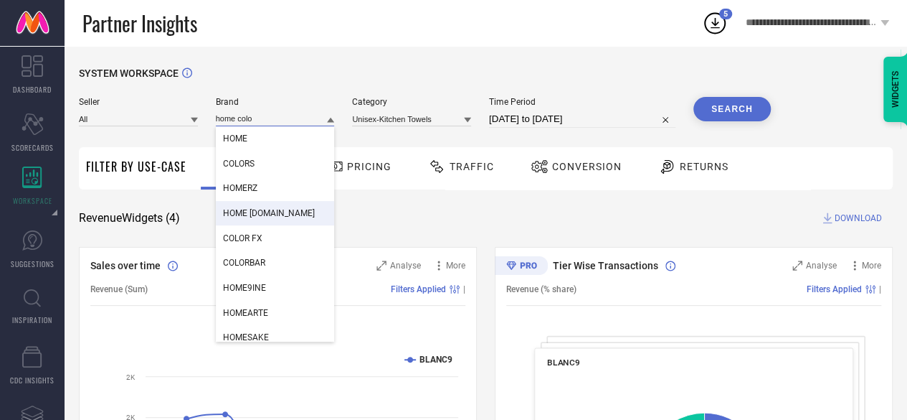
type input "home colo"
click at [269, 215] on span "HOME [DOMAIN_NAME]" at bounding box center [269, 213] width 92 height 10
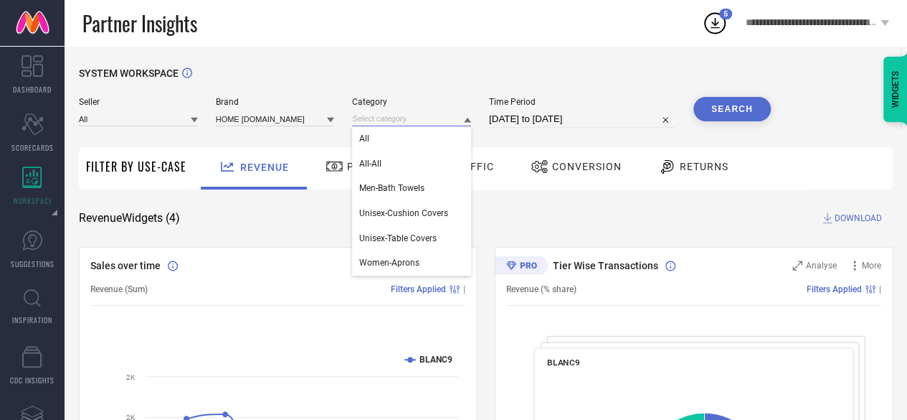
click at [424, 115] on input at bounding box center [411, 118] width 119 height 15
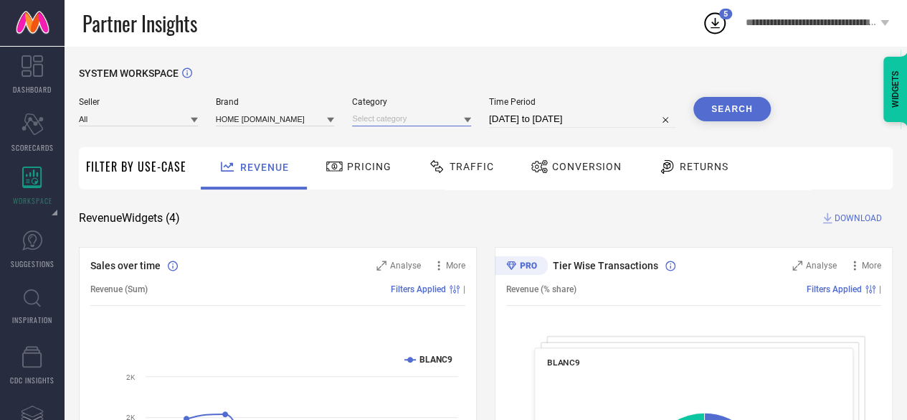
click at [424, 115] on input at bounding box center [411, 118] width 119 height 15
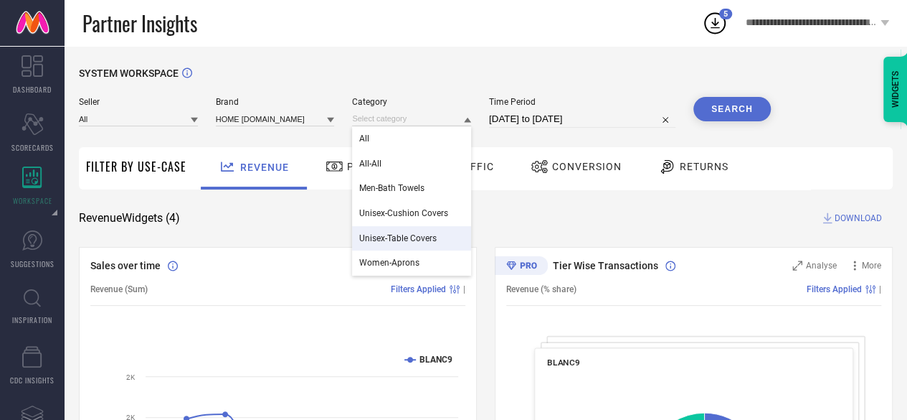
click at [396, 239] on span "Unisex-Table Covers" at bounding box center [397, 238] width 77 height 10
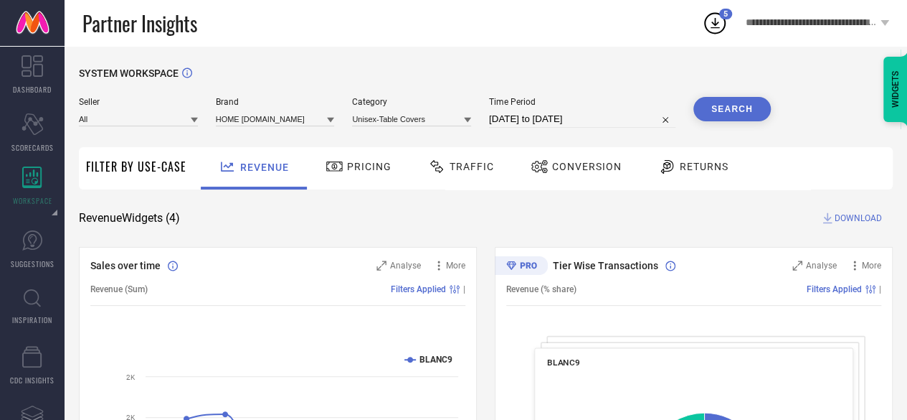
click at [714, 104] on button "Search" at bounding box center [732, 109] width 77 height 24
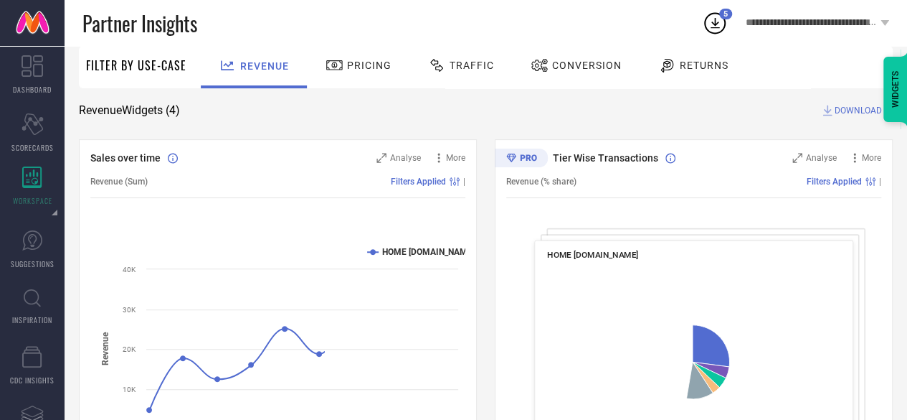
scroll to position [22, 0]
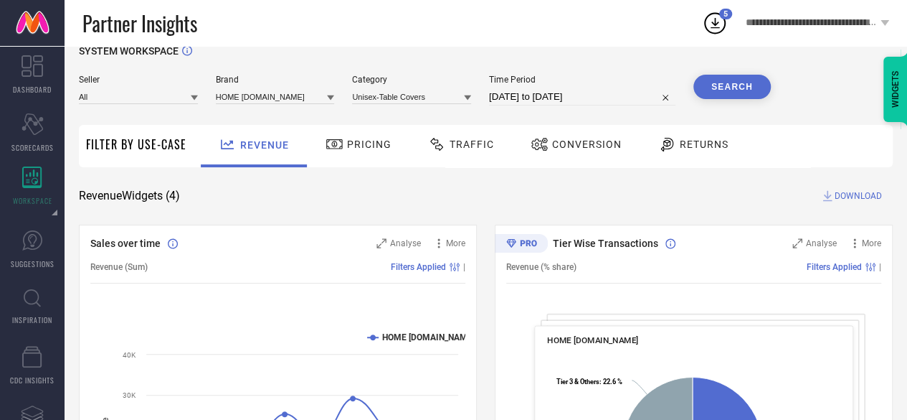
click at [859, 194] on span "DOWNLOAD" at bounding box center [858, 196] width 47 height 14
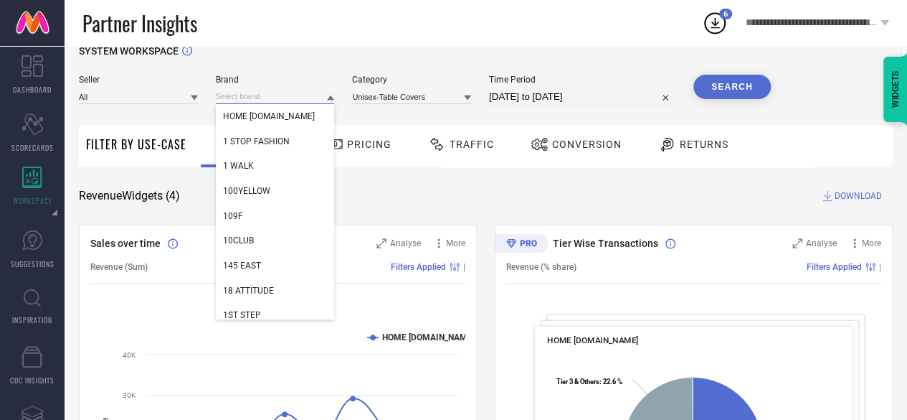
click at [284, 98] on input at bounding box center [275, 96] width 119 height 15
type input "a"
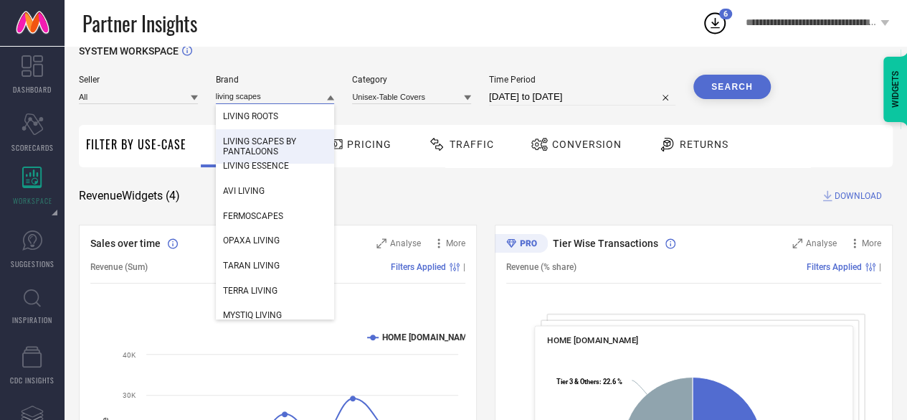
type input "living scapes"
click at [288, 151] on span "LIVING SCAPES BY PANTALOONS" at bounding box center [275, 146] width 105 height 20
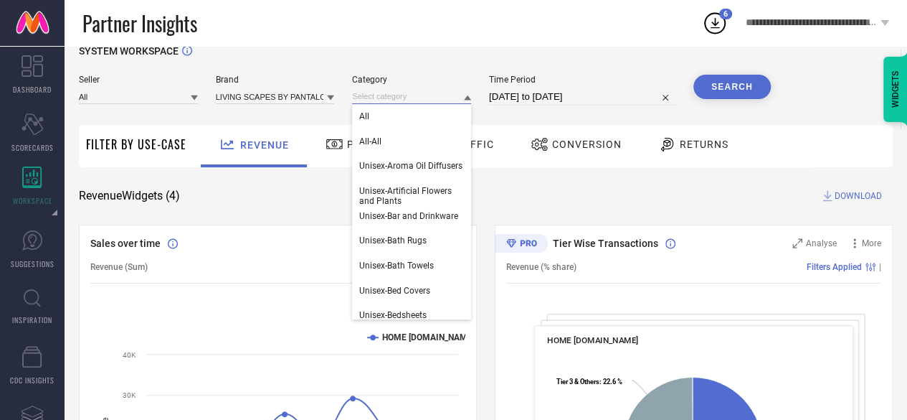
click at [392, 97] on input at bounding box center [411, 96] width 119 height 15
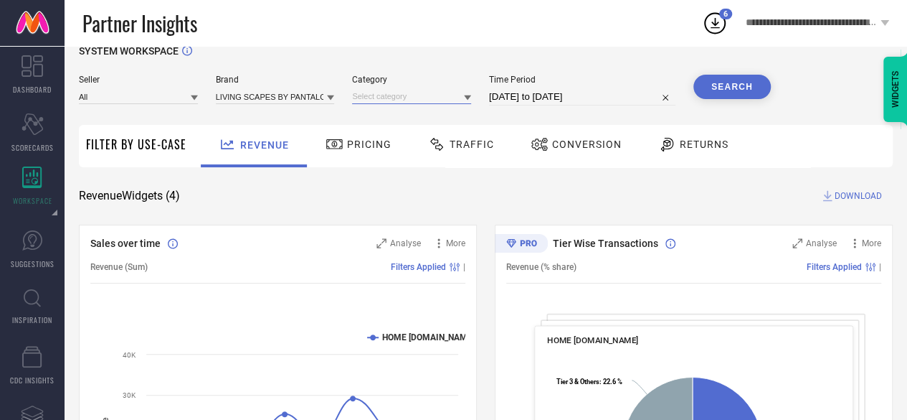
click at [392, 97] on input at bounding box center [411, 96] width 119 height 15
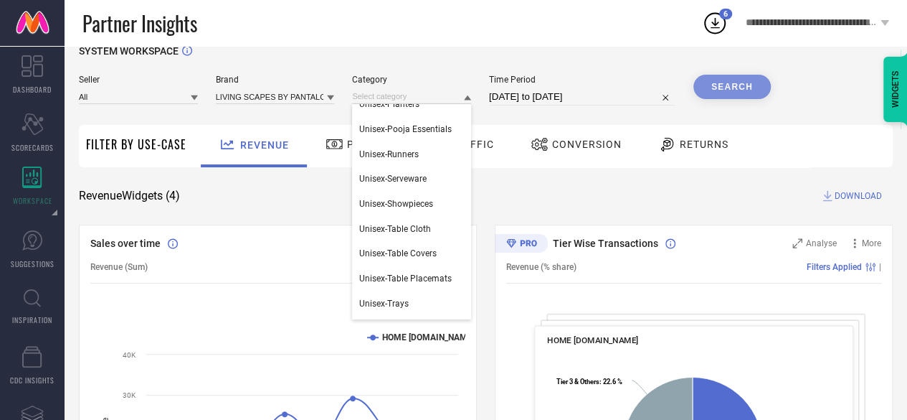
scroll to position [588, 0]
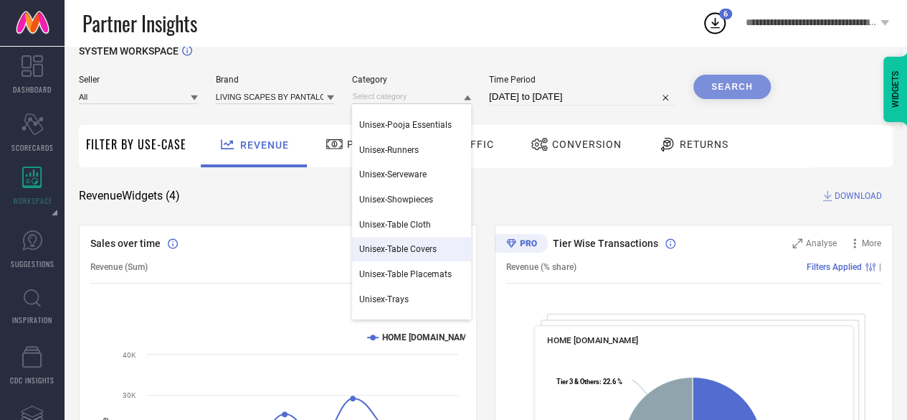
click at [428, 256] on div "Unisex-Table Covers" at bounding box center [411, 249] width 119 height 24
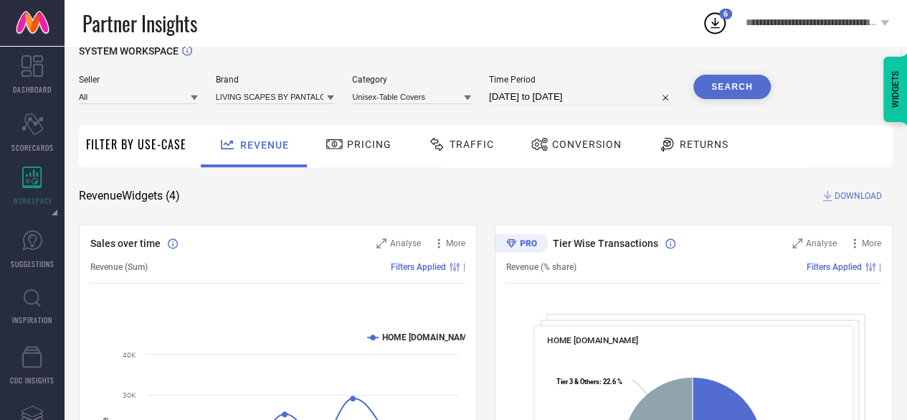
click at [737, 77] on button "Search" at bounding box center [732, 87] width 77 height 24
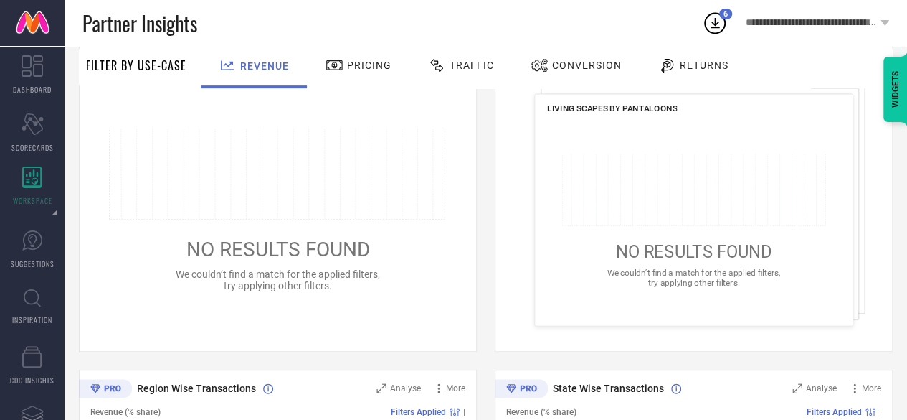
scroll to position [0, 0]
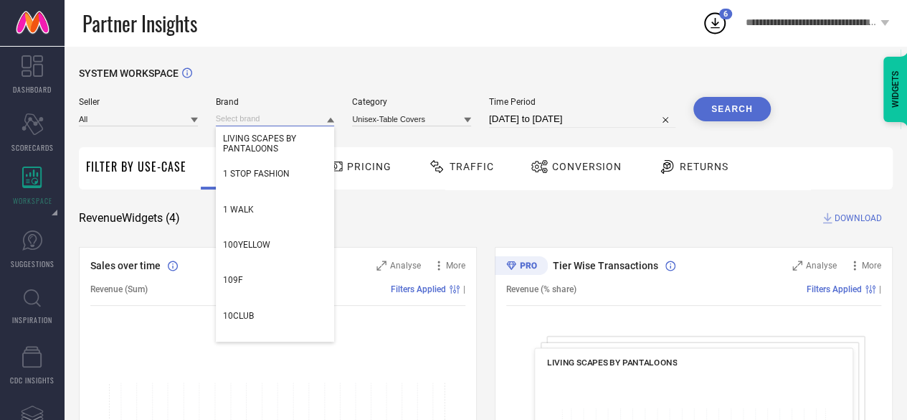
click at [305, 114] on input at bounding box center [275, 118] width 119 height 15
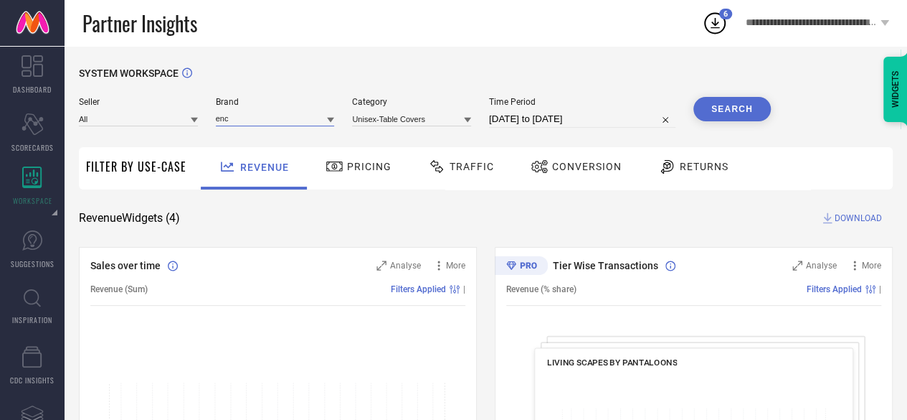
type input "enc"
type input "encas"
click at [283, 146] on div "ENCASA HOMES" at bounding box center [275, 138] width 119 height 24
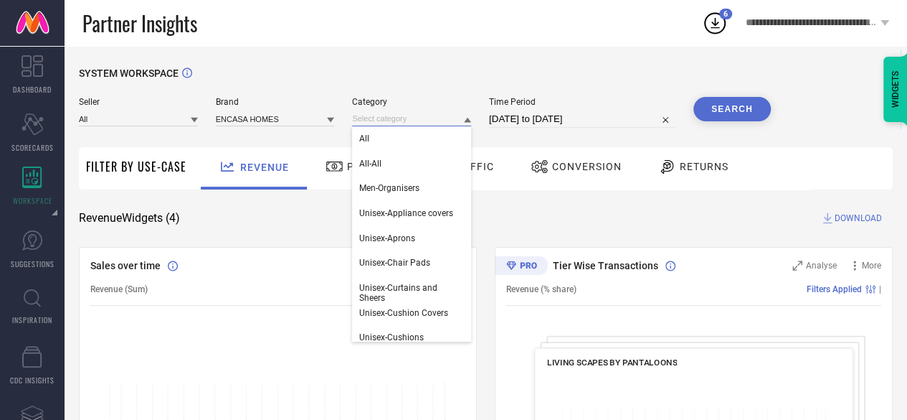
click at [417, 121] on input at bounding box center [411, 118] width 119 height 15
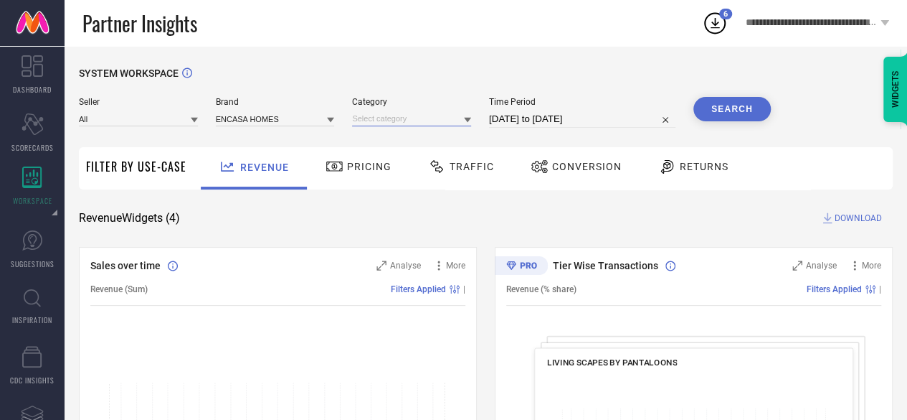
click at [417, 121] on input at bounding box center [411, 118] width 119 height 15
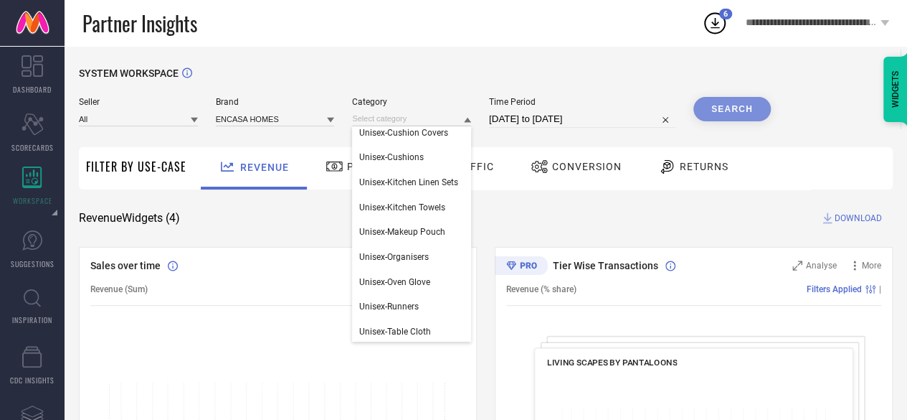
scroll to position [178, 0]
click at [418, 212] on span "Unisex-Kitchen Towels" at bounding box center [402, 209] width 86 height 10
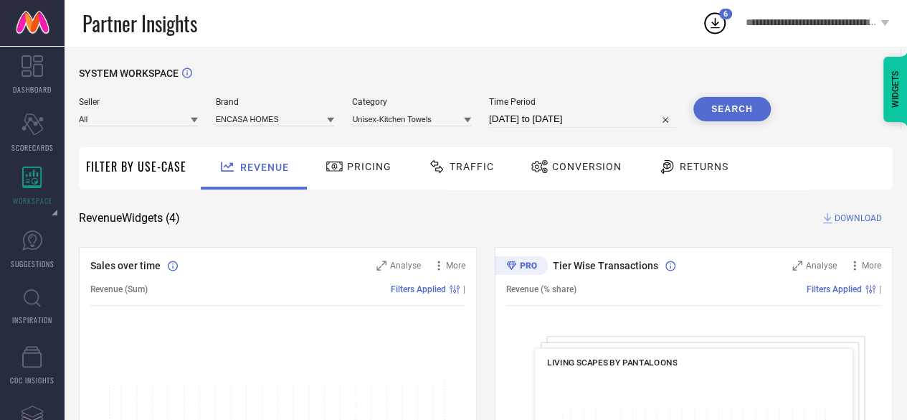
click at [727, 113] on button "Search" at bounding box center [732, 109] width 77 height 24
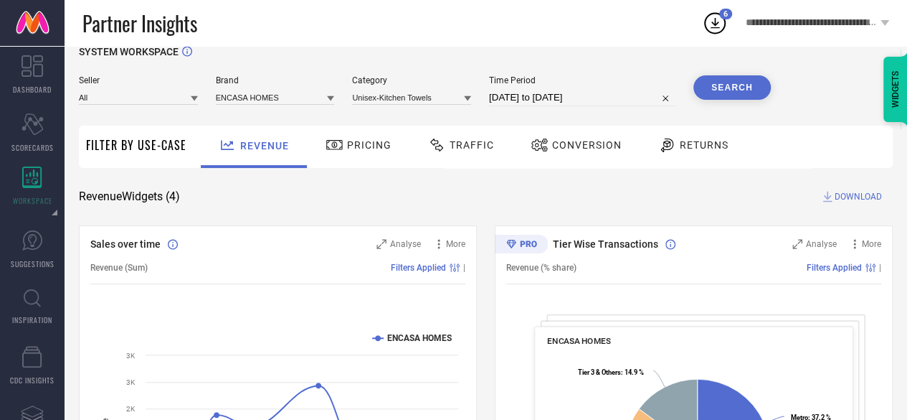
scroll to position [20, 0]
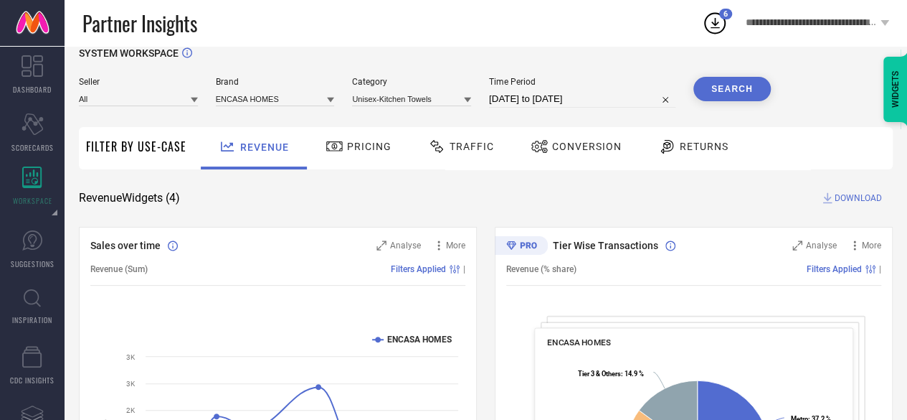
click at [862, 200] on span "DOWNLOAD" at bounding box center [858, 198] width 47 height 14
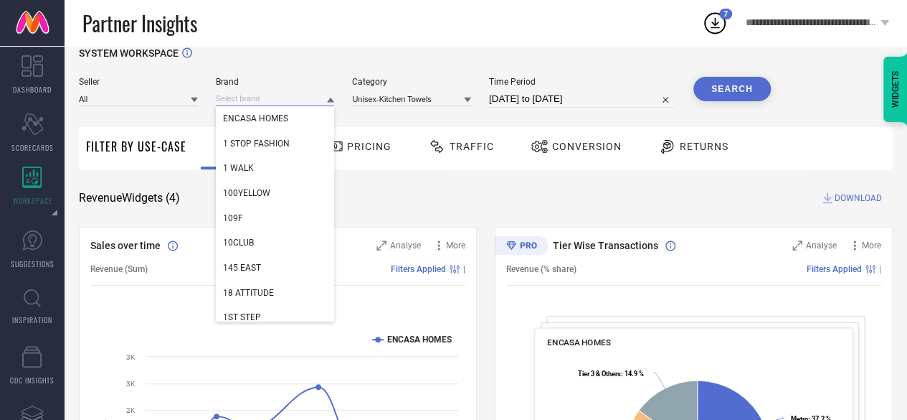
click at [287, 101] on input at bounding box center [275, 98] width 119 height 15
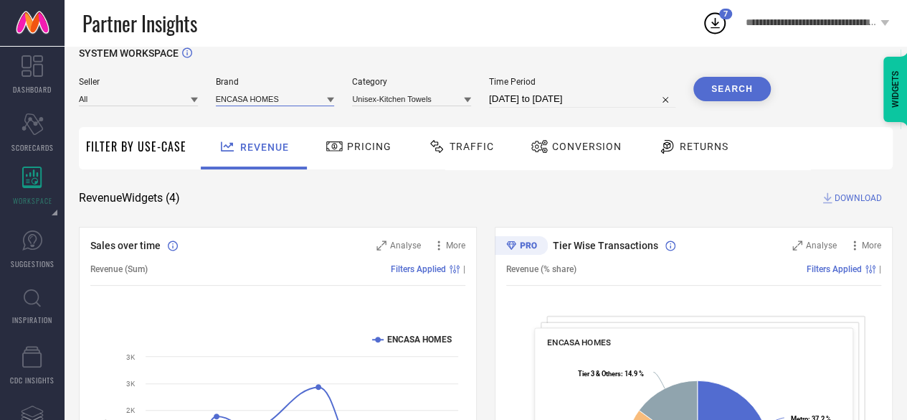
click at [287, 101] on input at bounding box center [275, 98] width 119 height 15
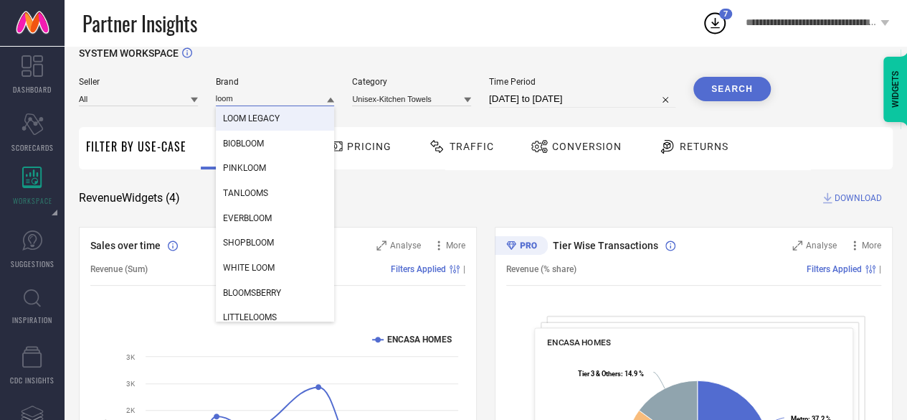
type input "loom"
click at [264, 126] on div "LOOM LEGACY" at bounding box center [275, 118] width 119 height 24
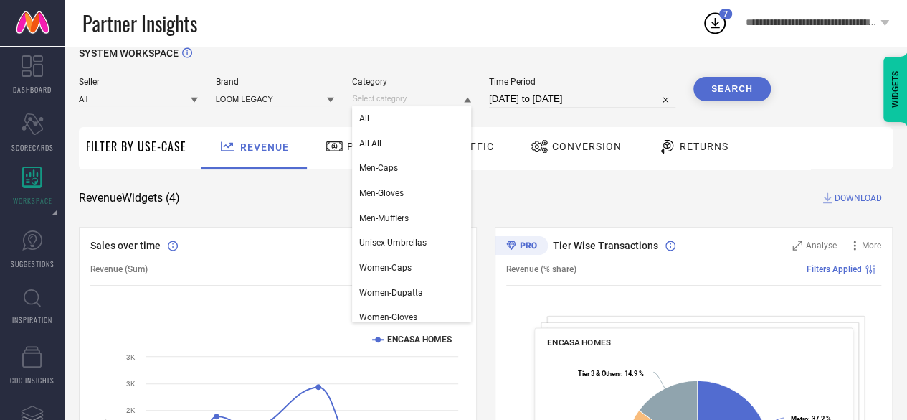
click at [409, 101] on input at bounding box center [411, 98] width 119 height 15
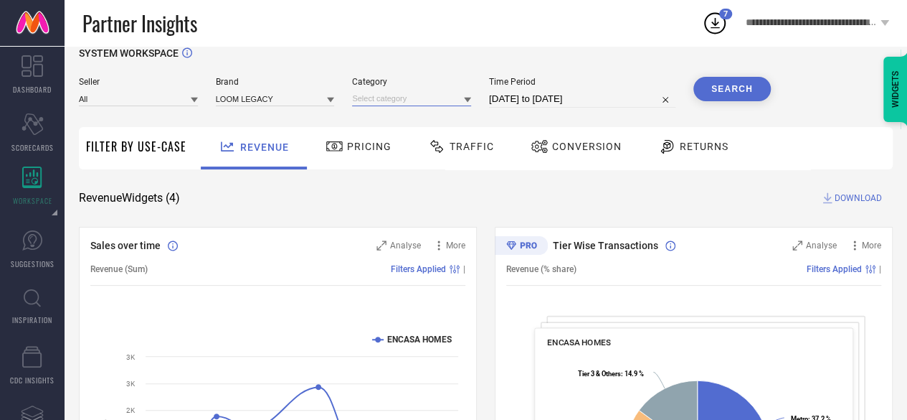
click at [409, 101] on input at bounding box center [411, 98] width 119 height 15
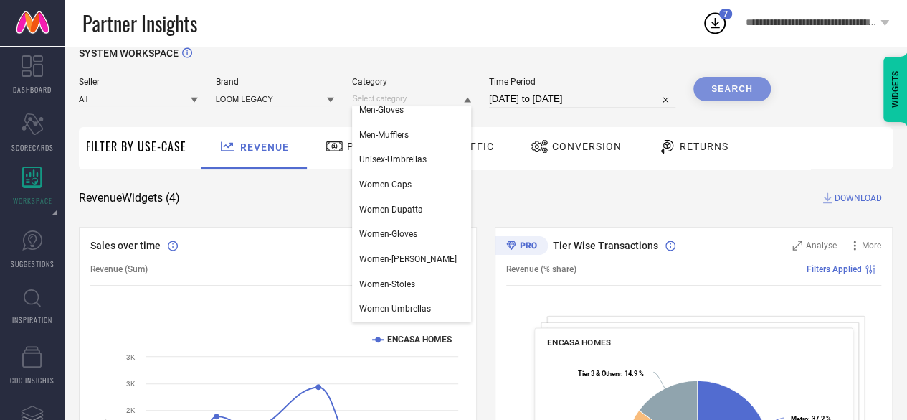
scroll to position [0, 0]
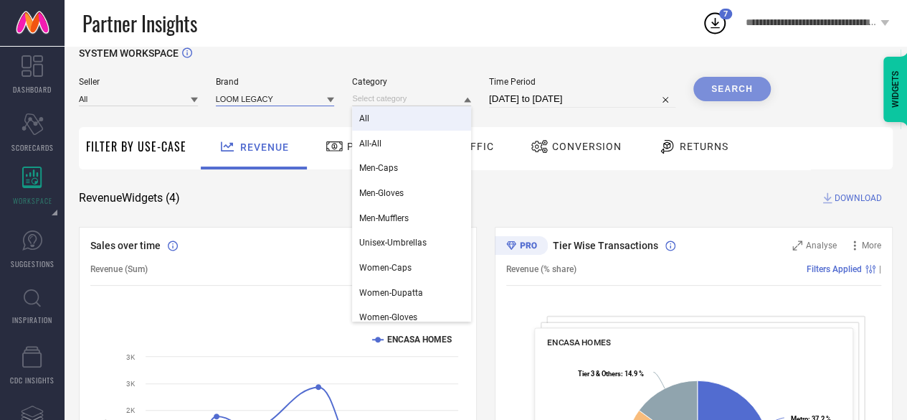
click at [293, 94] on input at bounding box center [275, 98] width 119 height 15
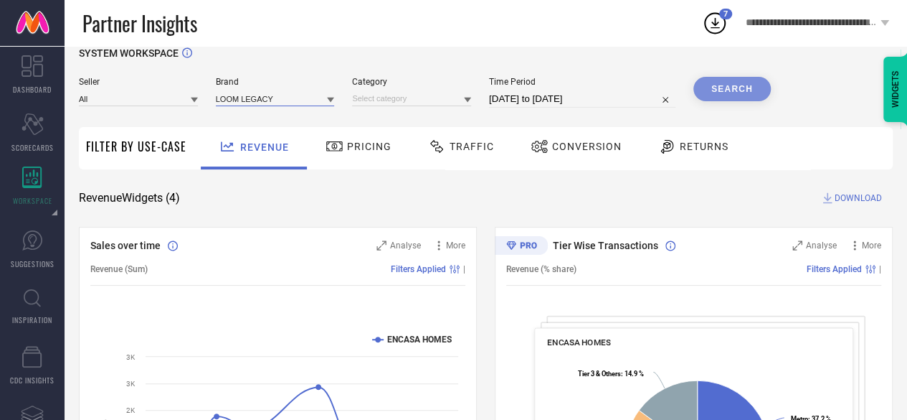
click at [293, 94] on input at bounding box center [275, 98] width 119 height 15
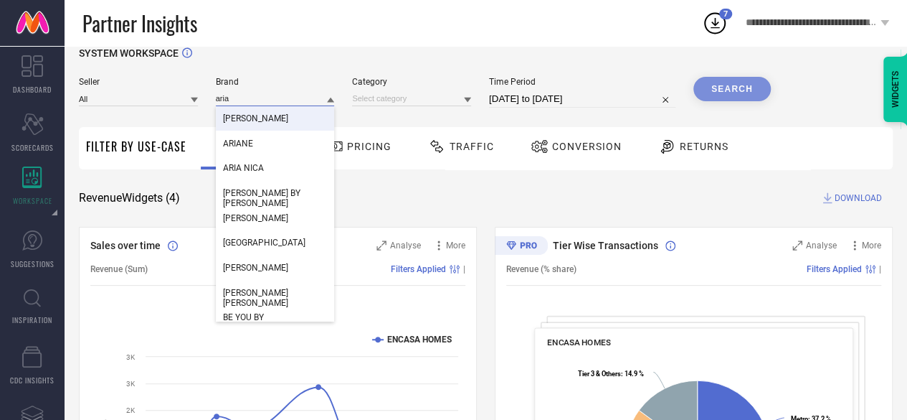
type input "aria"
click at [285, 115] on div "[PERSON_NAME]" at bounding box center [275, 118] width 119 height 24
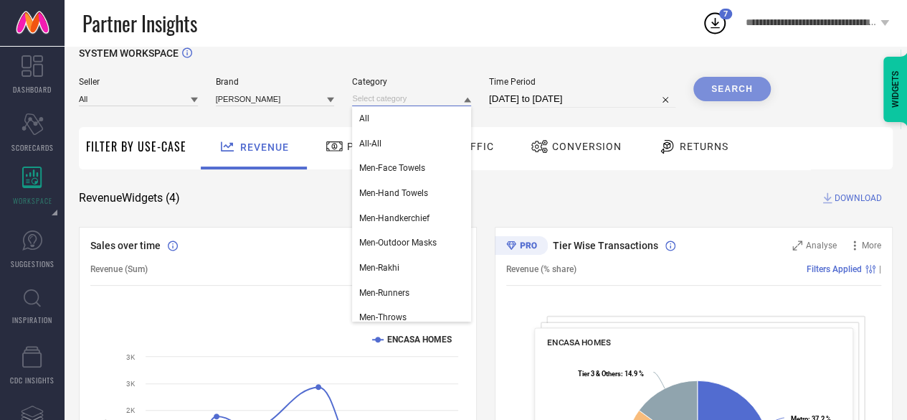
click at [386, 94] on input at bounding box center [411, 98] width 119 height 15
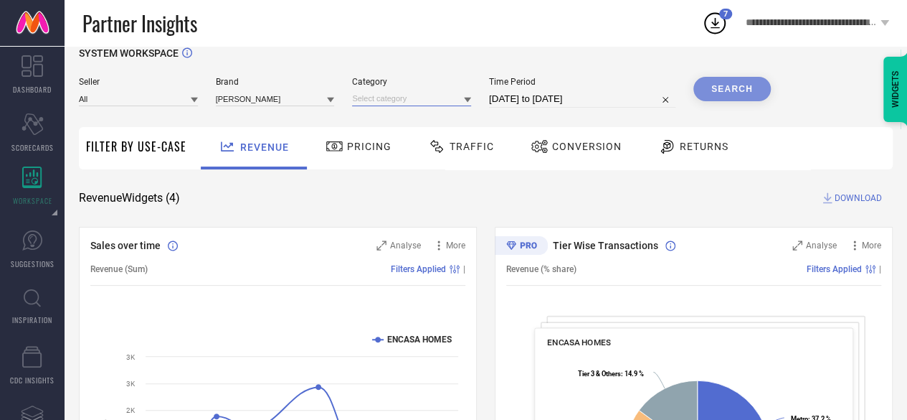
click at [386, 94] on input at bounding box center [411, 98] width 119 height 15
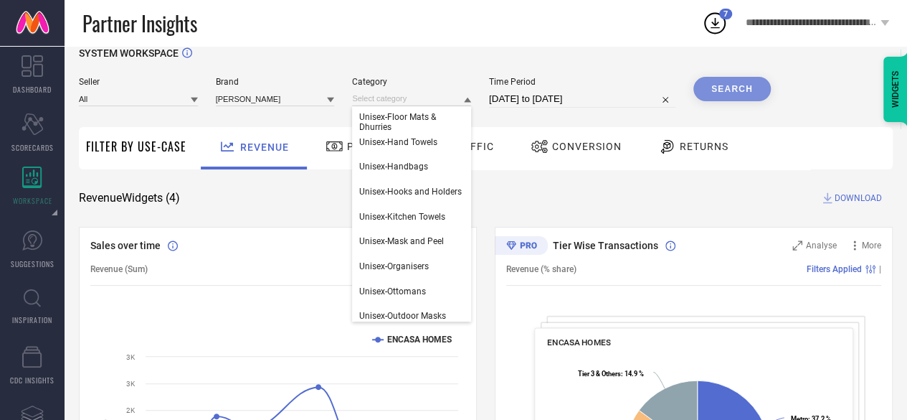
scroll to position [532, 0]
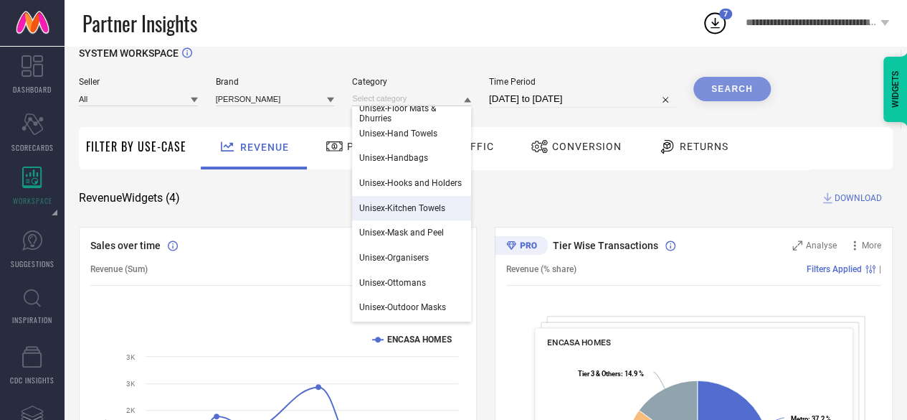
click at [443, 216] on div "Unisex-Kitchen Towels" at bounding box center [411, 208] width 119 height 24
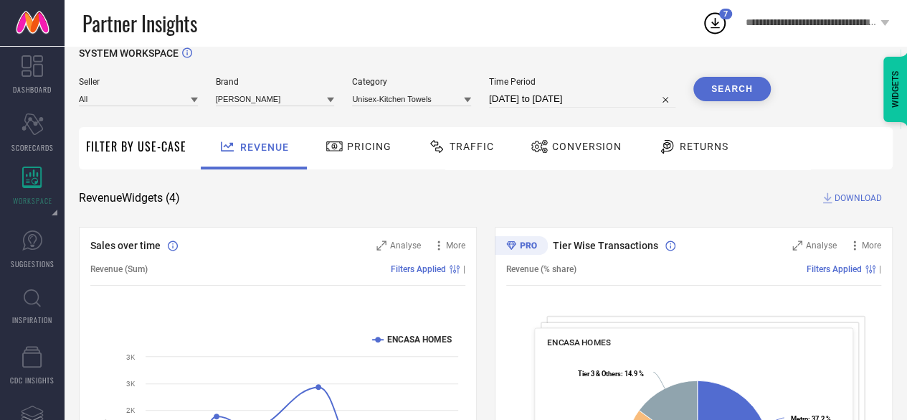
click at [743, 93] on button "Search" at bounding box center [732, 89] width 77 height 24
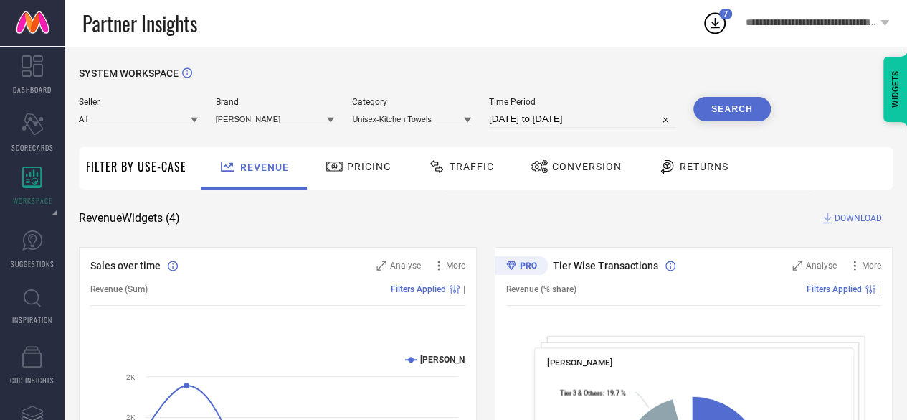
scroll to position [119, 0]
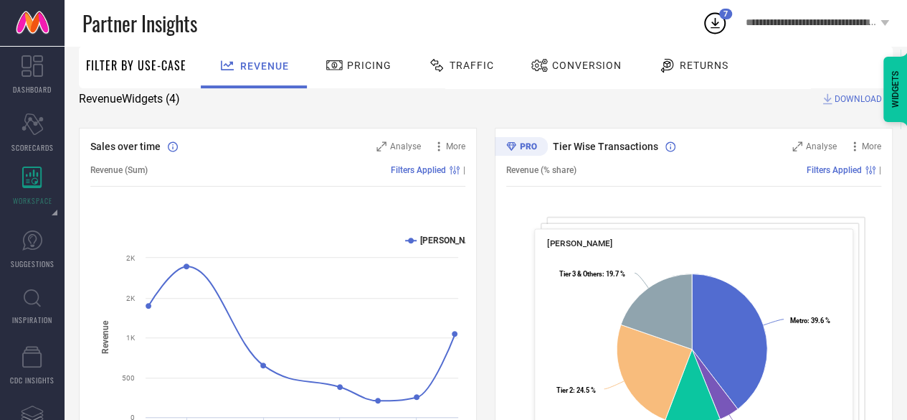
click at [835, 99] on span "DOWNLOAD" at bounding box center [858, 99] width 47 height 14
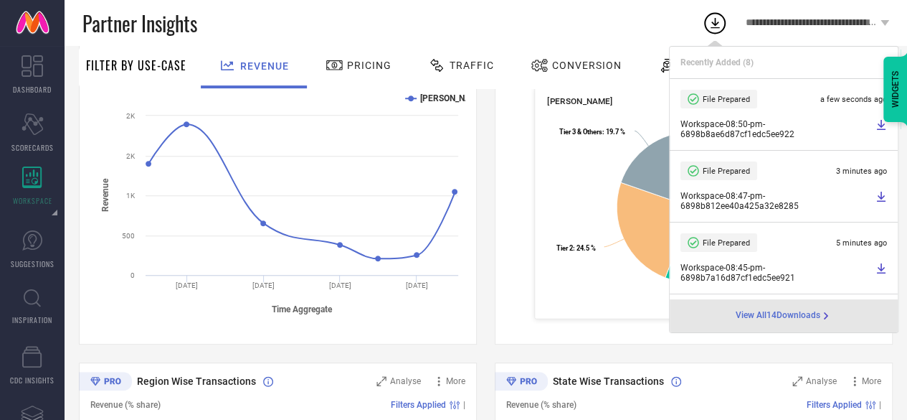
scroll to position [265, 0]
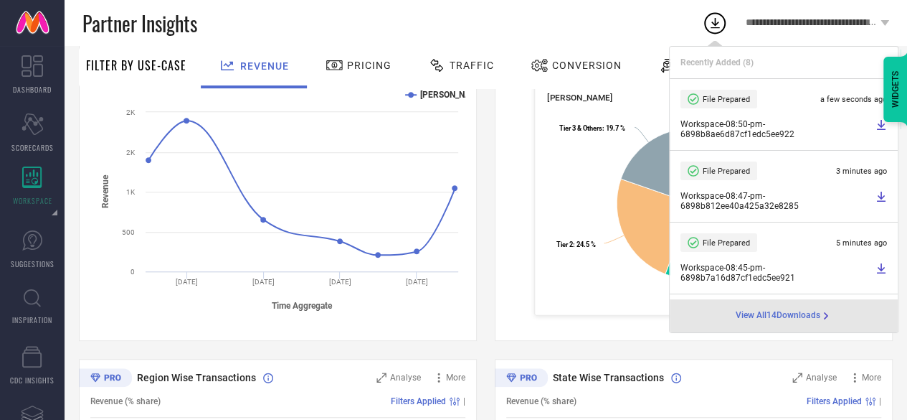
drag, startPoint x: 916, startPoint y: 159, endPoint x: 917, endPoint y: 216, distance: 57.4
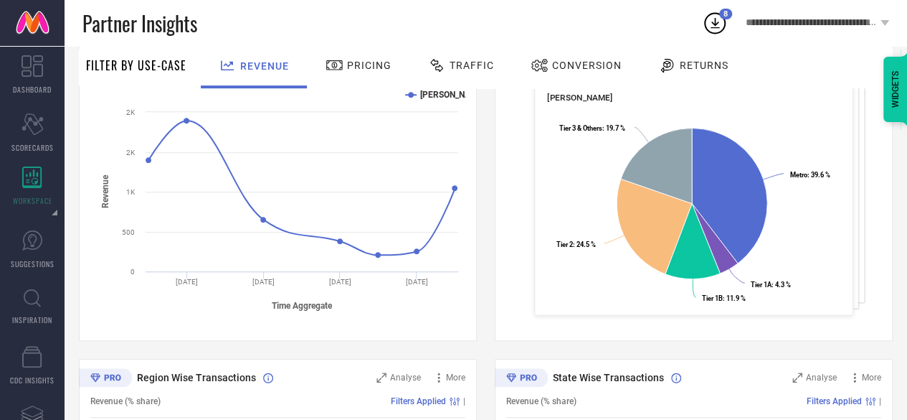
click at [460, 32] on div "Partner Insights" at bounding box center [392, 23] width 620 height 46
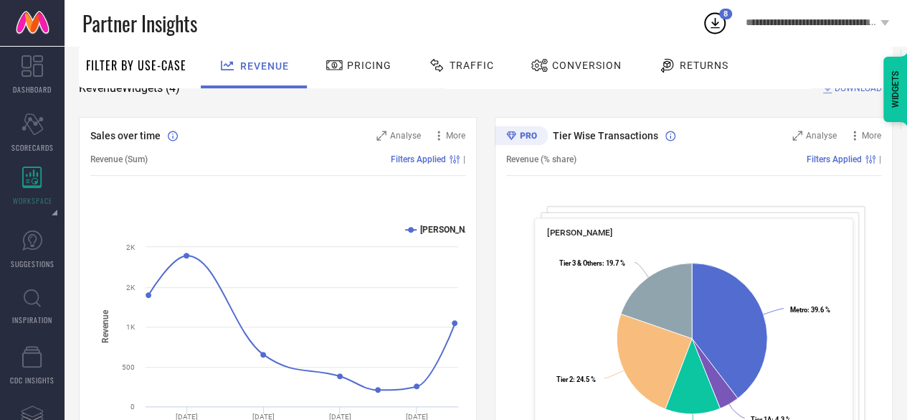
scroll to position [0, 0]
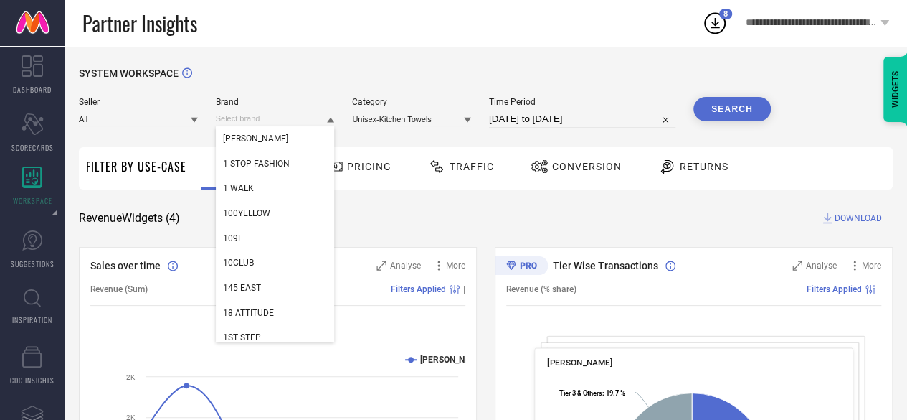
click at [301, 118] on input at bounding box center [275, 118] width 119 height 15
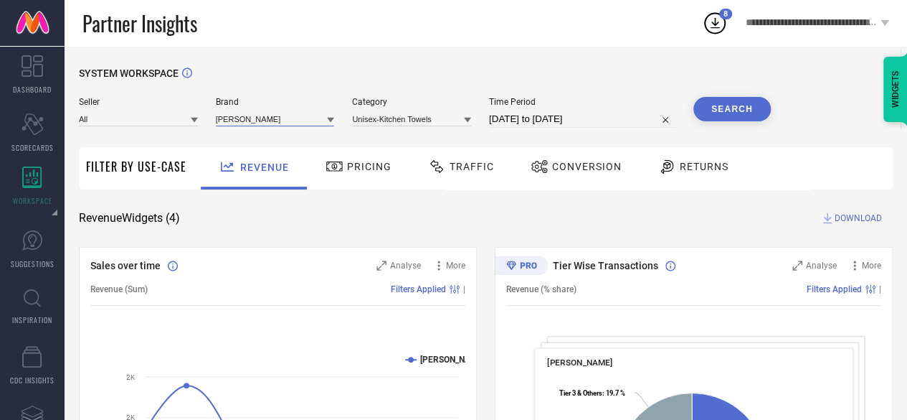
click at [301, 118] on input at bounding box center [275, 118] width 119 height 15
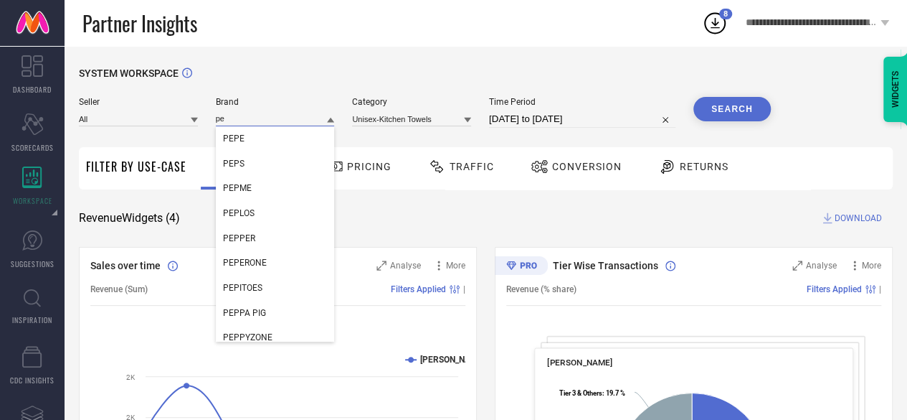
type input "p"
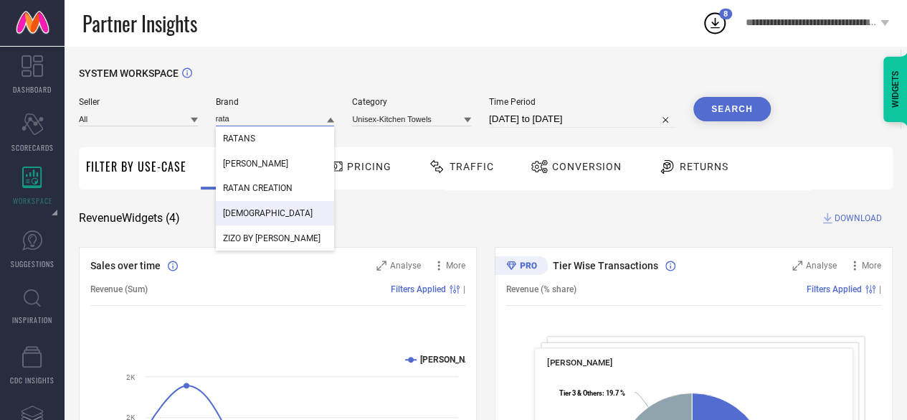
type input "rata"
click at [400, 220] on div "Revenue Widgets ( 4 ) DOWNLOAD" at bounding box center [486, 218] width 814 height 14
